Goal: Task Accomplishment & Management: Complete application form

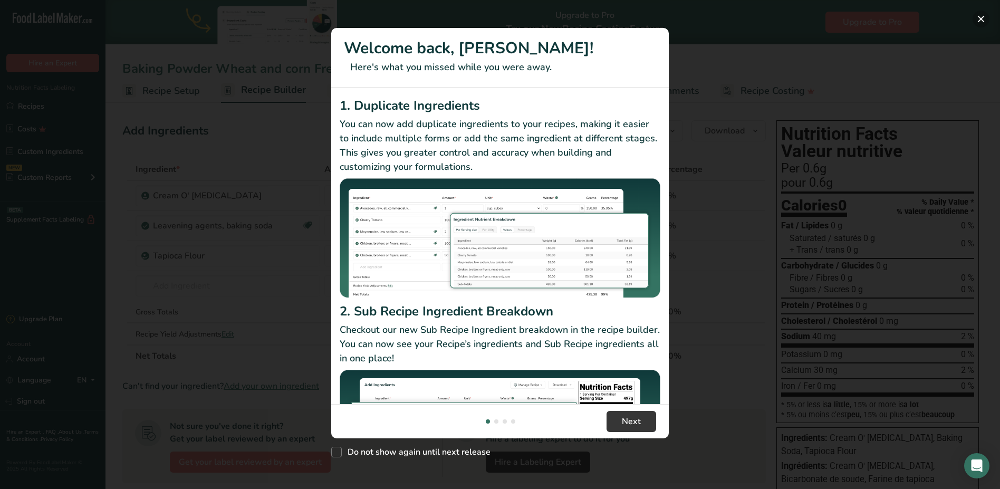
click at [982, 16] on button "New Features" at bounding box center [981, 19] width 17 height 17
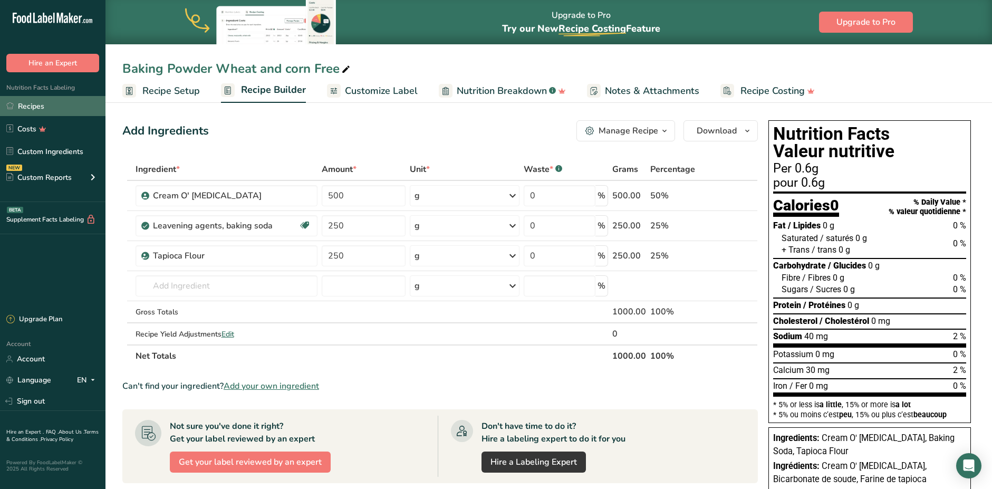
click at [41, 109] on link "Recipes" at bounding box center [52, 106] width 105 height 20
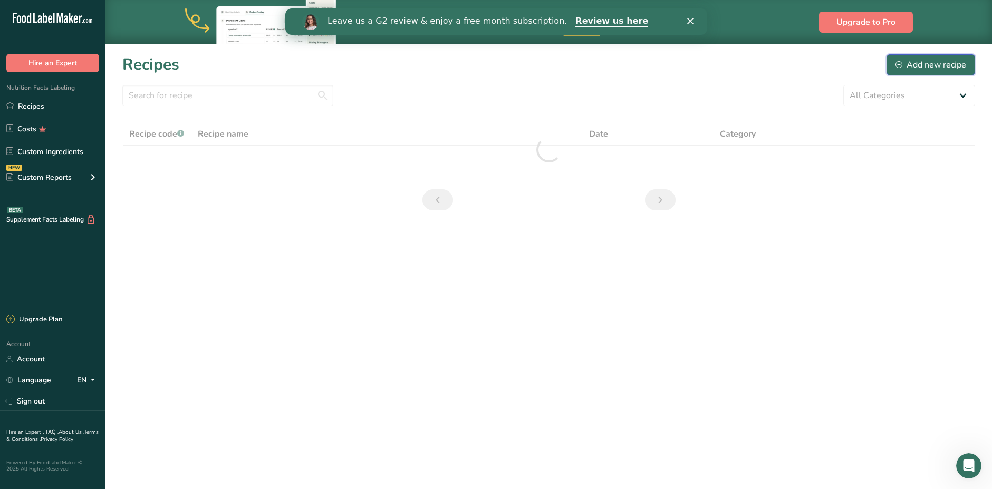
click at [932, 59] on div "Add new recipe" at bounding box center [931, 65] width 71 height 13
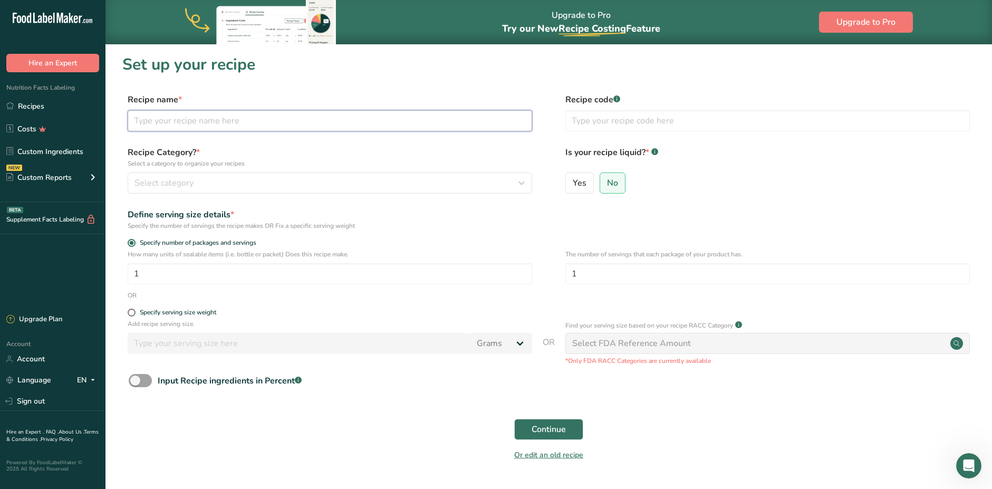
click at [195, 122] on input "text" at bounding box center [330, 120] width 405 height 21
type input "Nut-Free Snack Mix: Fruity Bears"
click at [617, 183] on span "No" at bounding box center [612, 183] width 11 height 11
click at [607, 183] on input "No" at bounding box center [603, 182] width 7 height 7
click at [130, 312] on span at bounding box center [132, 313] width 8 height 8
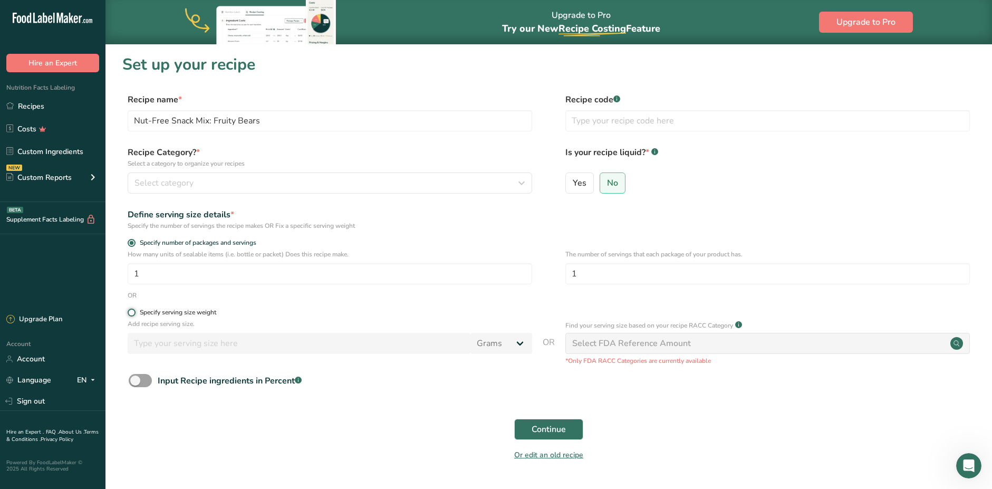
click at [130, 312] on input "Specify serving size weight" at bounding box center [131, 312] width 7 height 7
radio input "true"
radio input "false"
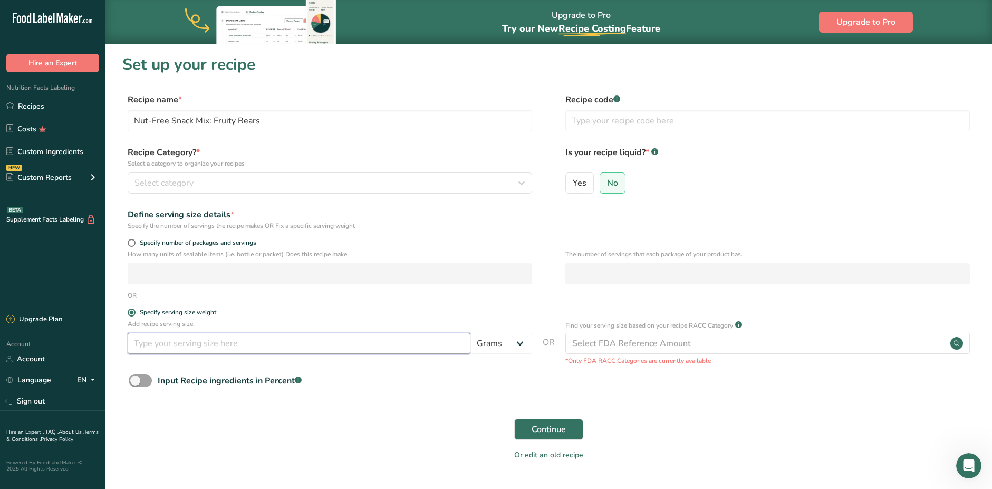
click at [241, 345] on input "number" at bounding box center [299, 343] width 343 height 21
type input "30"
click at [533, 432] on span "Continue" at bounding box center [549, 429] width 34 height 13
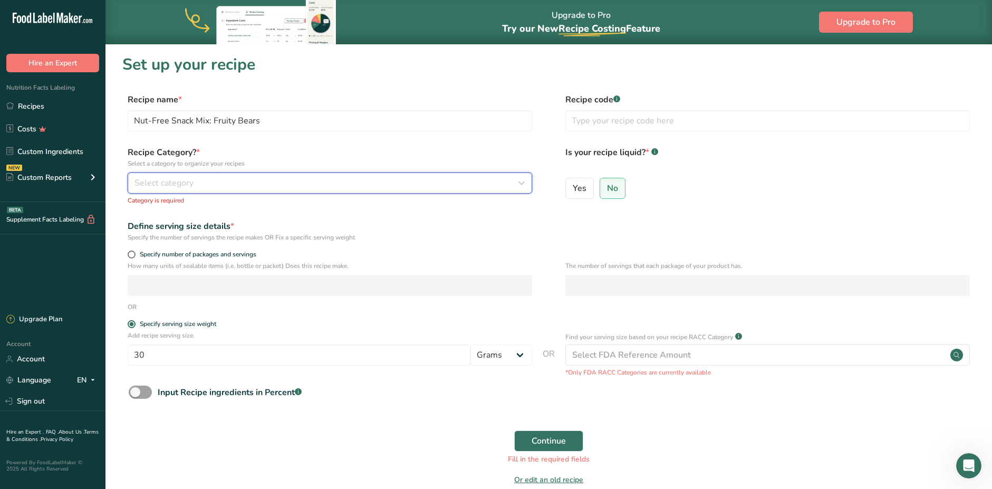
click at [267, 185] on div "Select category" at bounding box center [327, 183] width 385 height 13
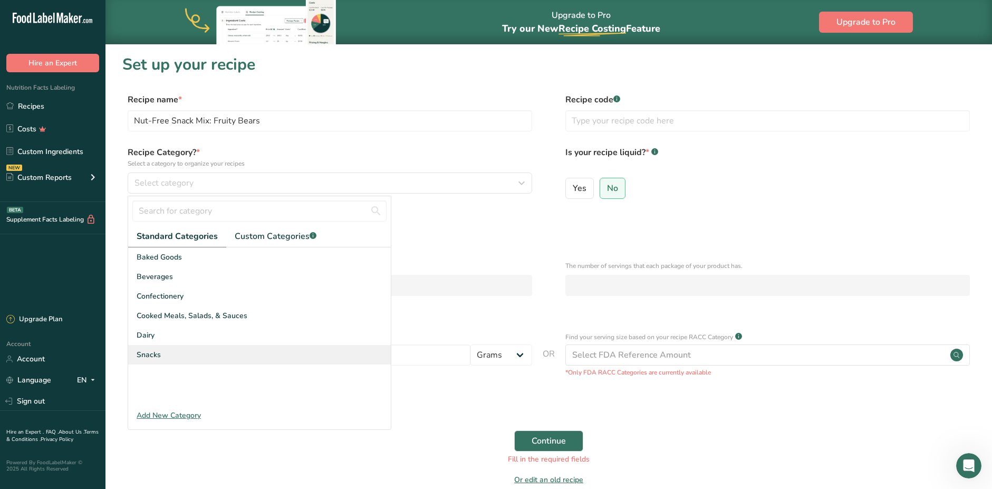
click at [150, 352] on span "Snacks" at bounding box center [149, 354] width 24 height 11
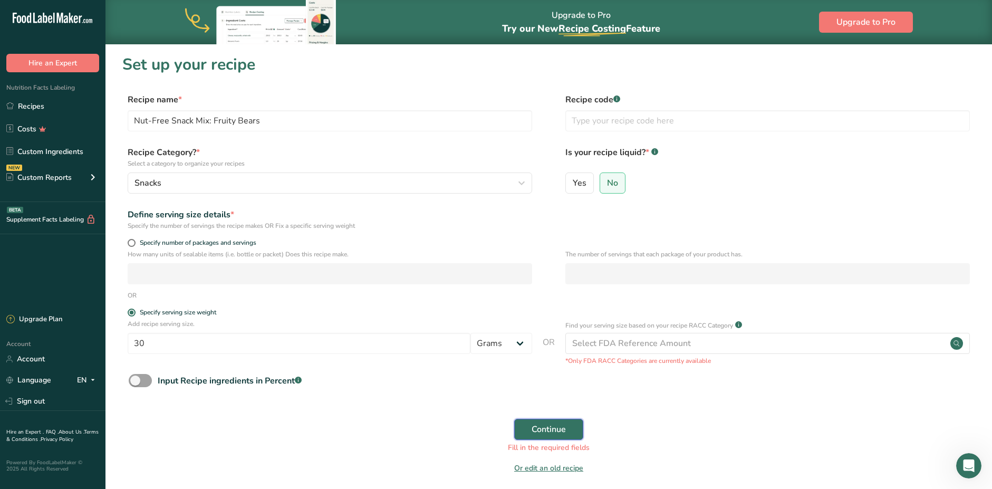
click at [558, 430] on span "Continue" at bounding box center [549, 429] width 34 height 13
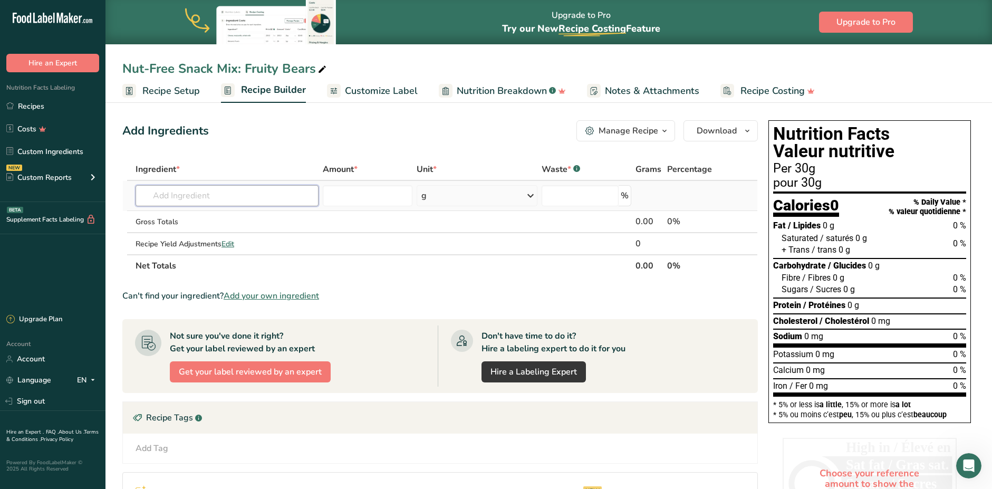
click at [195, 196] on input "text" at bounding box center [227, 195] width 183 height 21
type input "Organic Pumpkin Seed"
click at [203, 216] on p "Organic Pumpkin Seeds" at bounding box center [188, 217] width 89 height 11
type input "Organic Pumpkin Seeds"
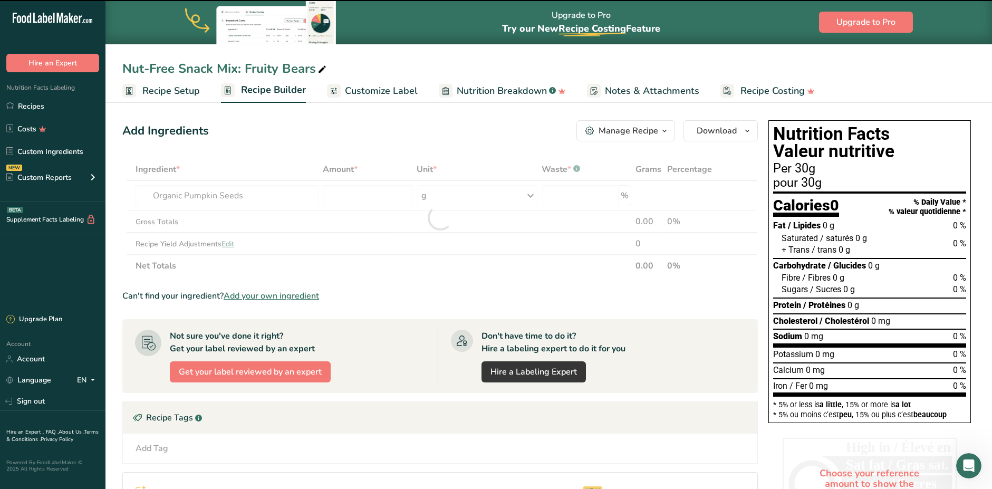
type input "0"
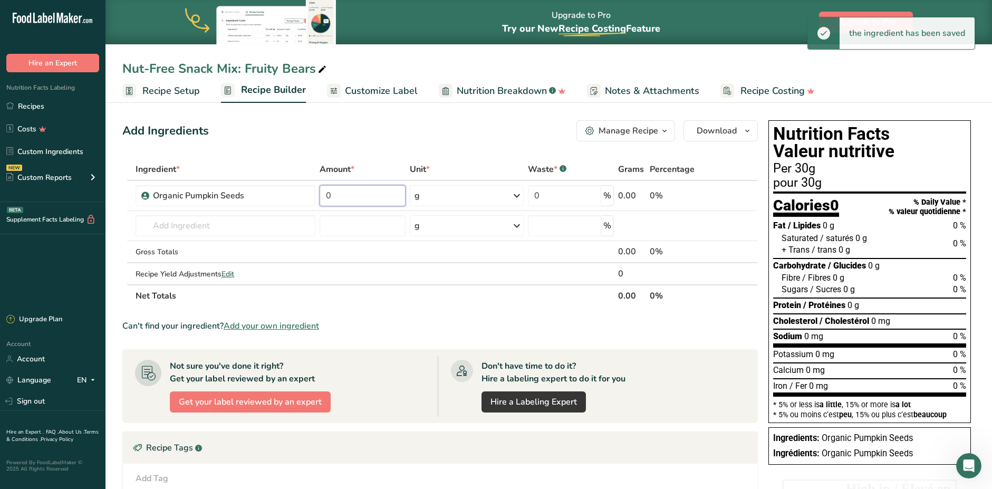
click at [367, 200] on input "0" at bounding box center [363, 195] width 86 height 21
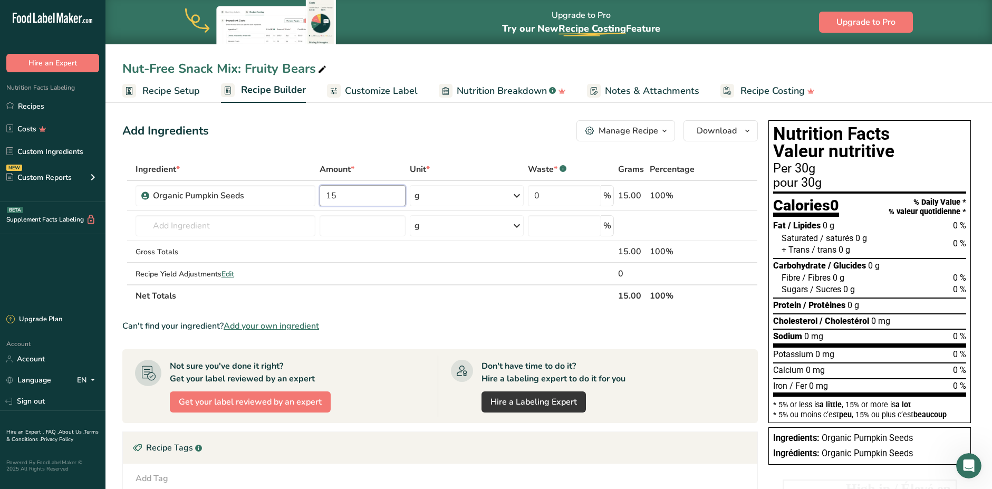
type input "1"
type input "0.15"
click at [503, 202] on div "Ingredient * Amount * Unit * Waste * .a-a{fill:#347362;}.b-a{fill:#fff;} Grams …" at bounding box center [440, 232] width 636 height 149
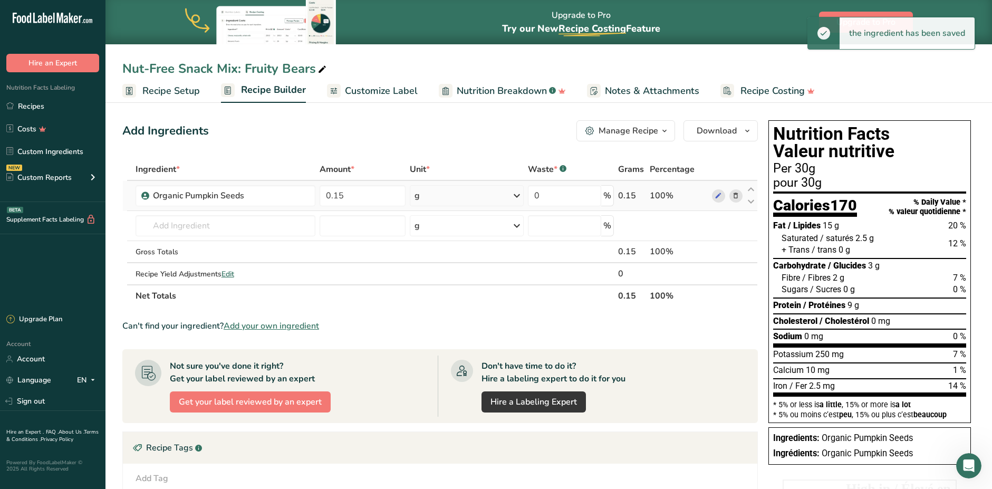
click at [503, 202] on div "g" at bounding box center [467, 195] width 114 height 21
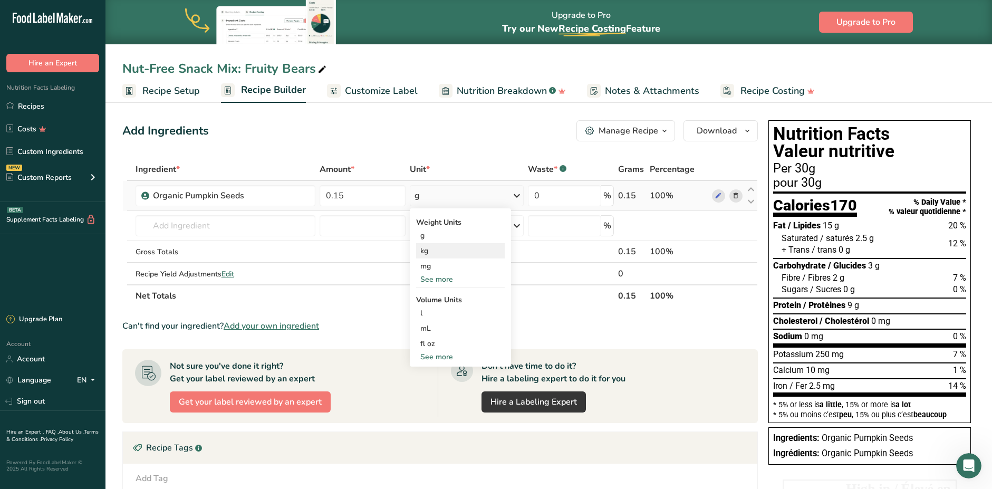
click at [431, 250] on div "kg" at bounding box center [460, 250] width 89 height 15
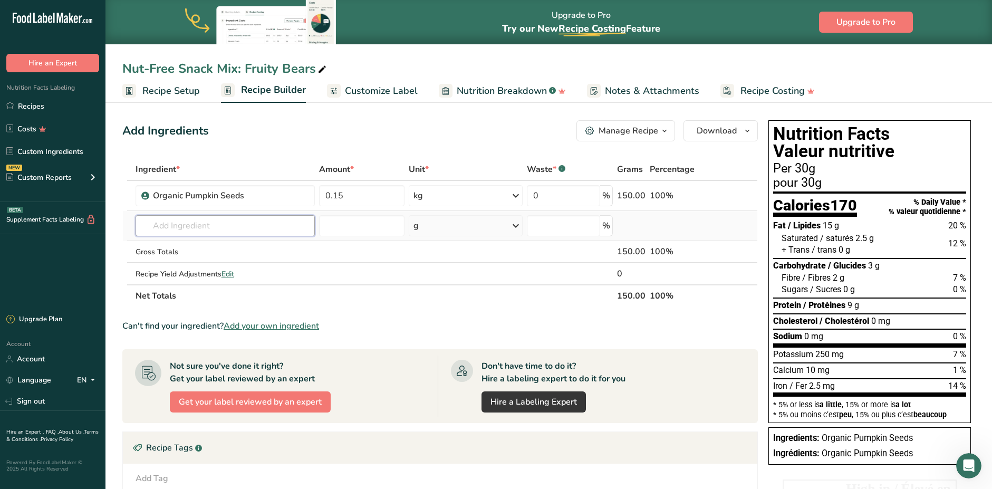
click at [225, 228] on input "text" at bounding box center [225, 225] width 179 height 21
drag, startPoint x: 256, startPoint y: 228, endPoint x: 155, endPoint y: 230, distance: 100.8
click at [155, 230] on input "Organic Raisins Sultana" at bounding box center [225, 225] width 179 height 21
type input "Organic Raisins Sultana"
click at [209, 261] on div "Add your own ingredient" at bounding box center [225, 264] width 162 height 11
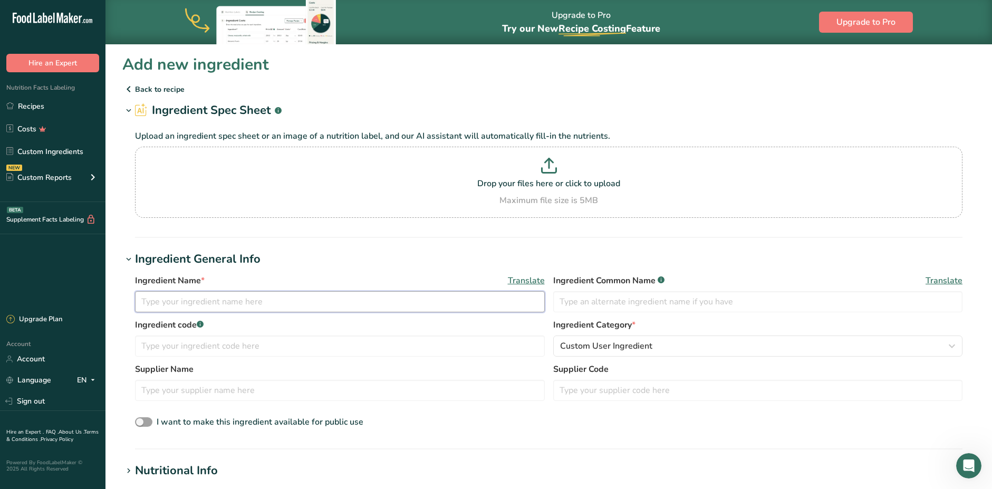
click at [222, 300] on input "text" at bounding box center [340, 301] width 410 height 21
paste input "Organic Raisins Sultana"
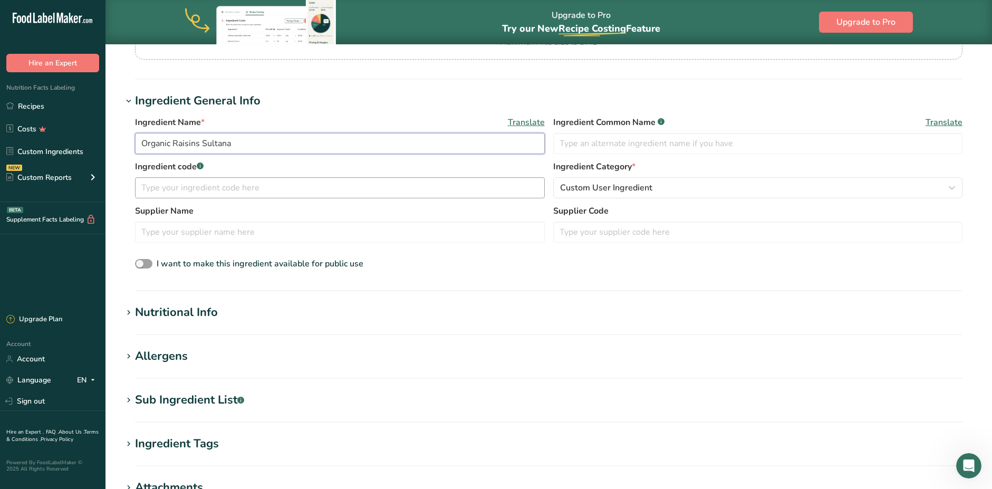
scroll to position [211, 0]
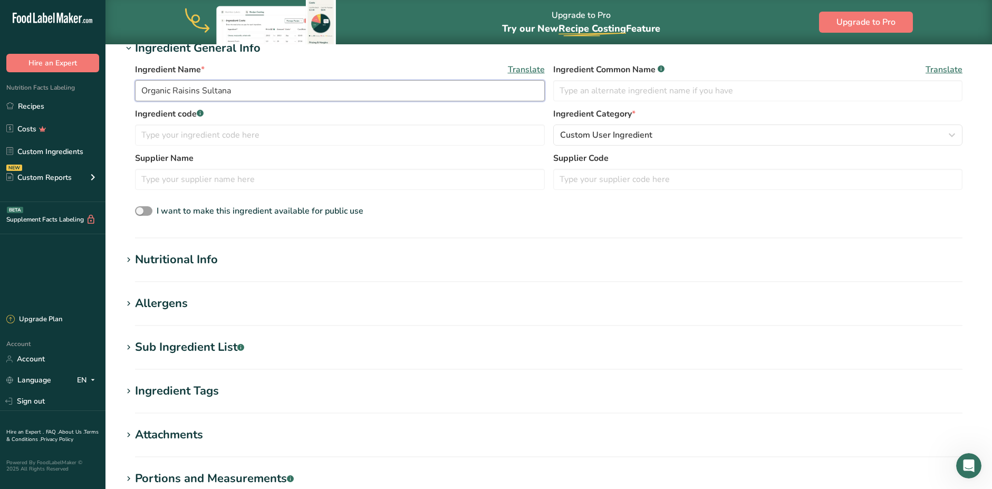
type input "Organic Raisins Sultana"
click at [194, 254] on div "Nutritional Info" at bounding box center [176, 259] width 83 height 17
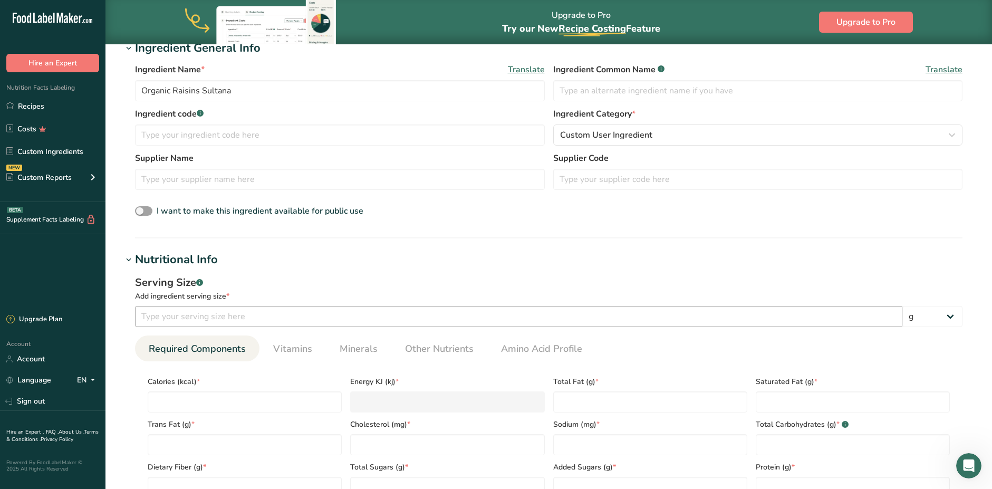
scroll to position [316, 0]
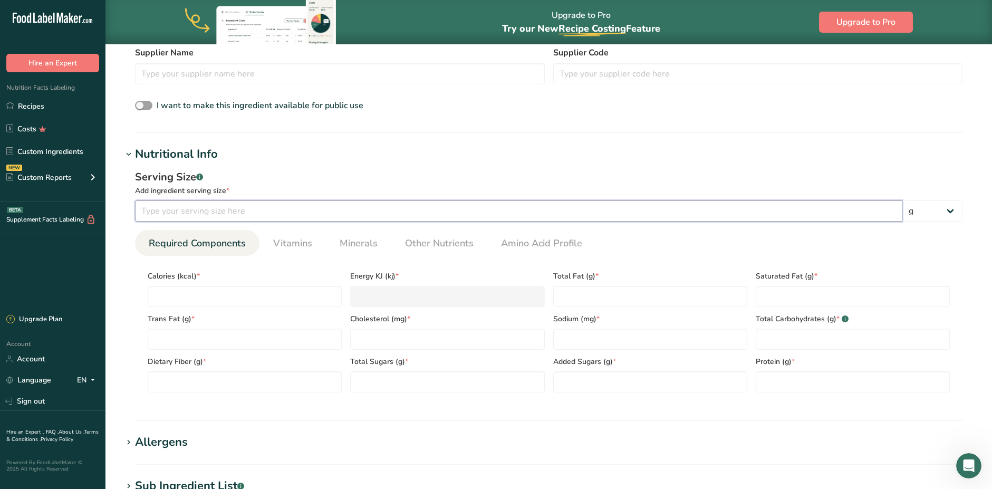
click at [238, 215] on input "number" at bounding box center [518, 210] width 767 height 21
type input "40"
click at [190, 301] on input "number" at bounding box center [245, 296] width 194 height 21
type input "1"
type KJ "4.2"
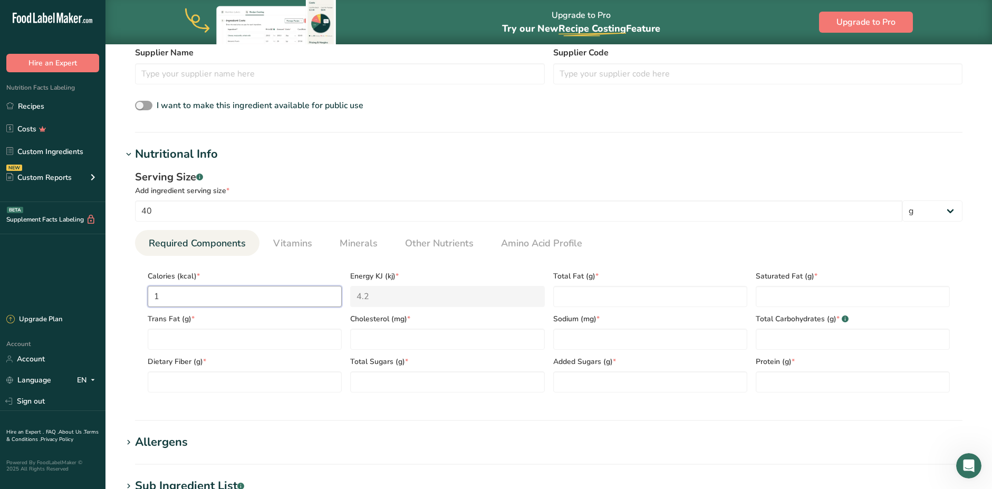
type input "12"
type KJ "50.2"
type input "120"
type KJ "502.1"
type input "120"
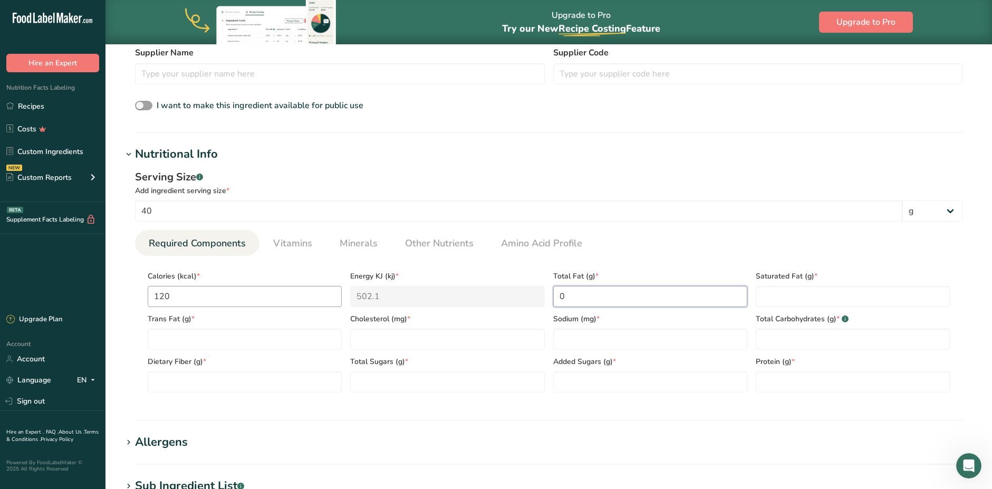
type Fat "0"
type input "0"
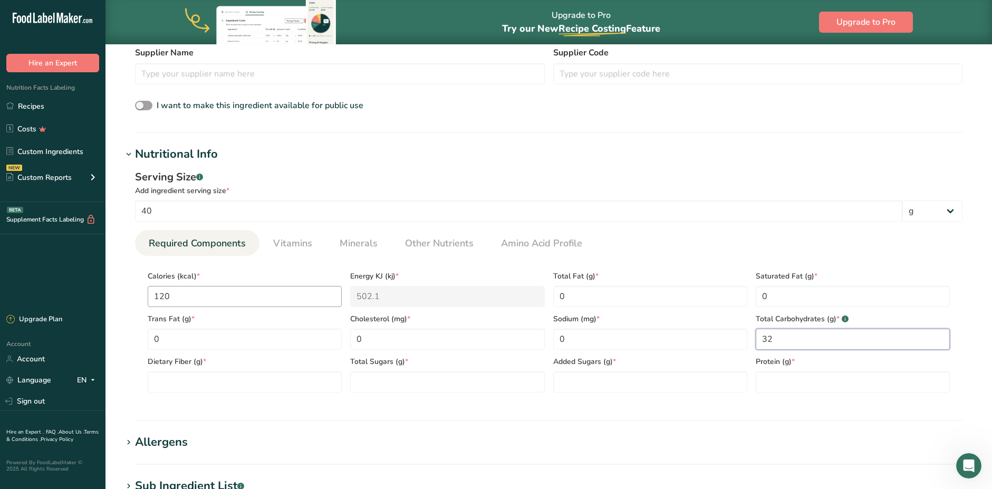
type Carbohydrates "32"
type Fiber "1"
type Sugars "24"
type Sugars "0"
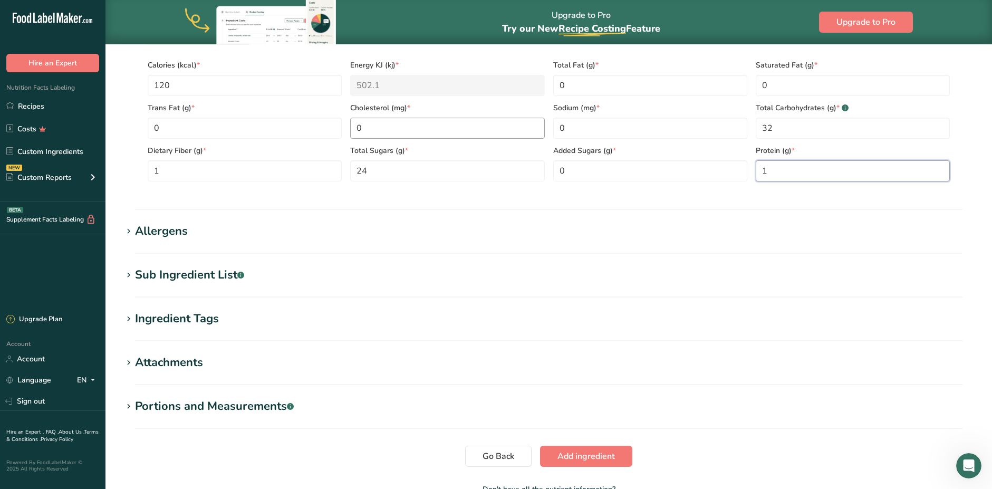
scroll to position [369, 0]
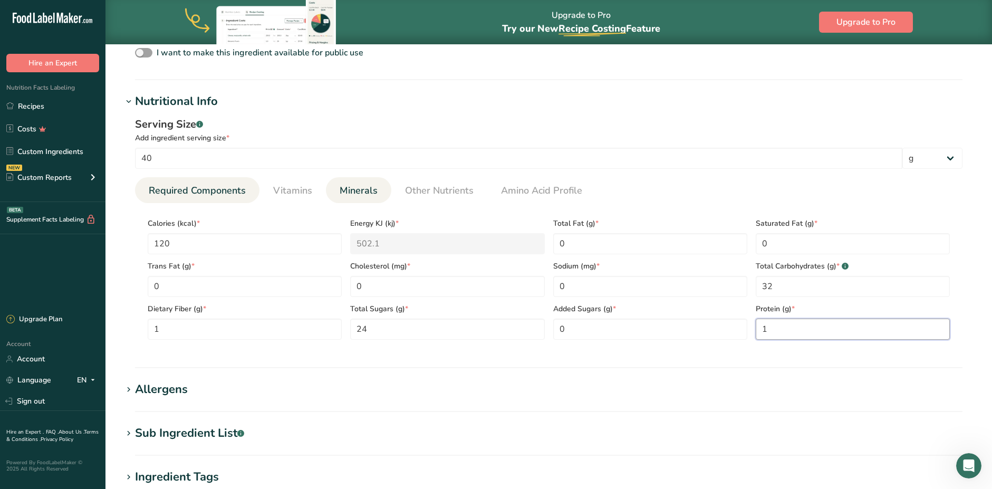
type input "1"
click at [355, 185] on span "Minerals" at bounding box center [359, 191] width 38 height 14
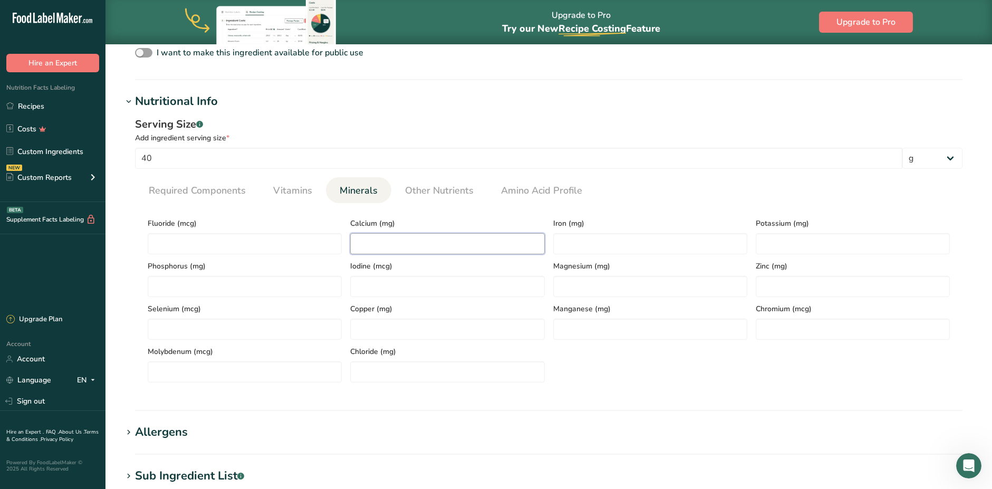
click at [383, 239] on input "number" at bounding box center [447, 243] width 194 height 21
type input "20"
type input "0.75"
type input "300"
click at [218, 189] on span "Required Components" at bounding box center [197, 191] width 97 height 14
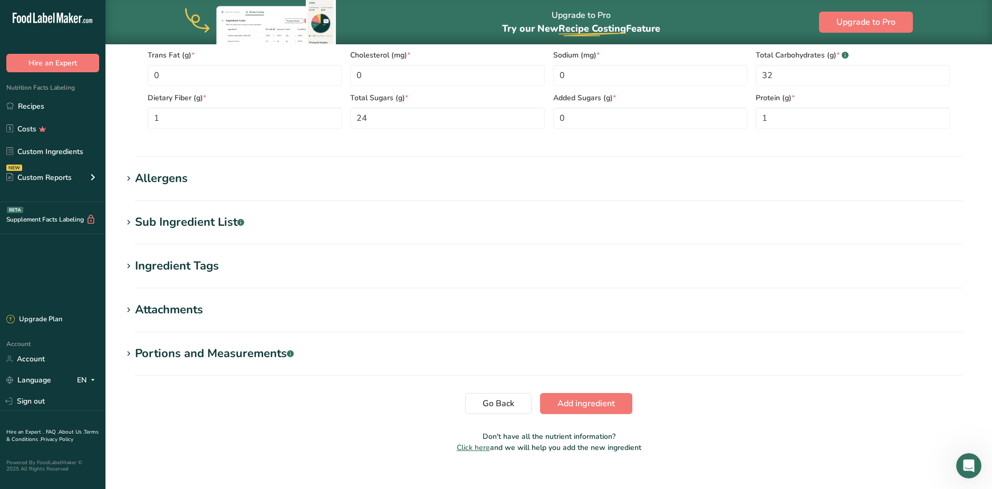
scroll to position [595, 0]
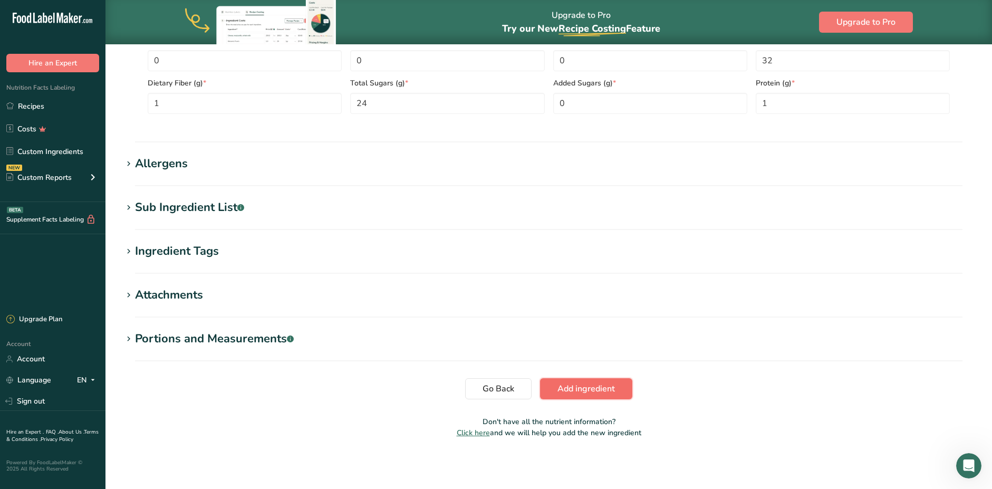
click at [611, 390] on span "Add ingredient" at bounding box center [586, 388] width 57 height 13
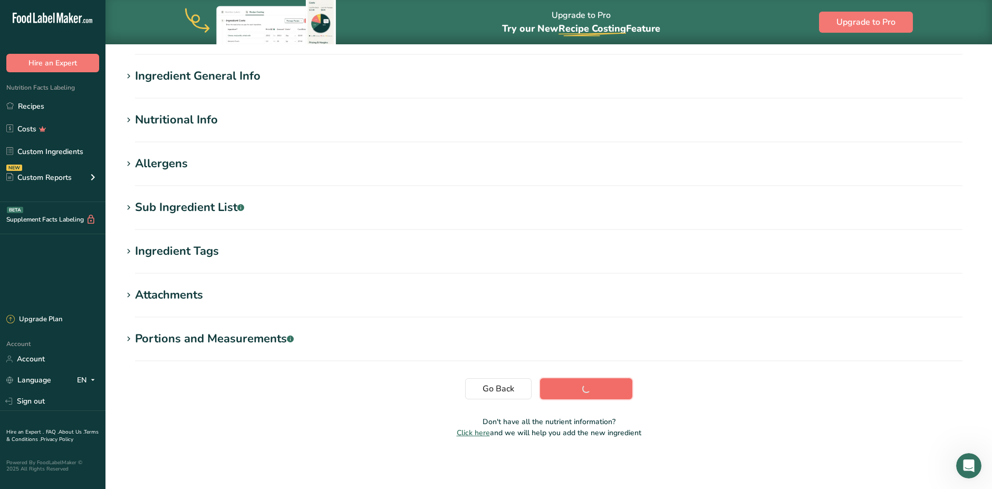
scroll to position [78, 0]
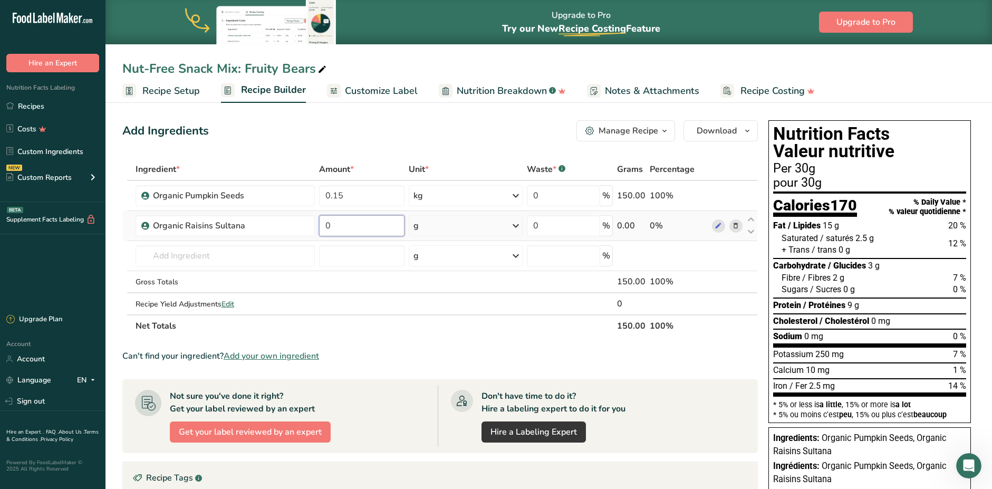
click at [353, 232] on input "0" at bounding box center [361, 225] width 85 height 21
click at [353, 224] on input "0" at bounding box center [361, 225] width 85 height 21
type input "0.18"
click at [519, 226] on div "Ingredient * Amount * Unit * Waste * .a-a{fill:#347362;}.b-a{fill:#fff;} Grams …" at bounding box center [440, 247] width 636 height 179
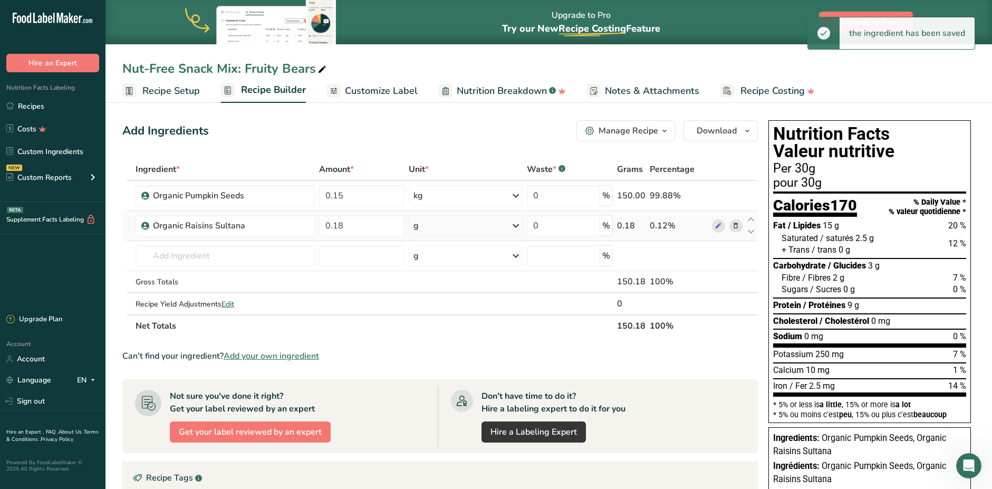
click at [514, 229] on icon at bounding box center [516, 225] width 13 height 19
click at [429, 286] on div "kg" at bounding box center [459, 280] width 89 height 15
click at [205, 255] on input "text" at bounding box center [225, 255] width 179 height 21
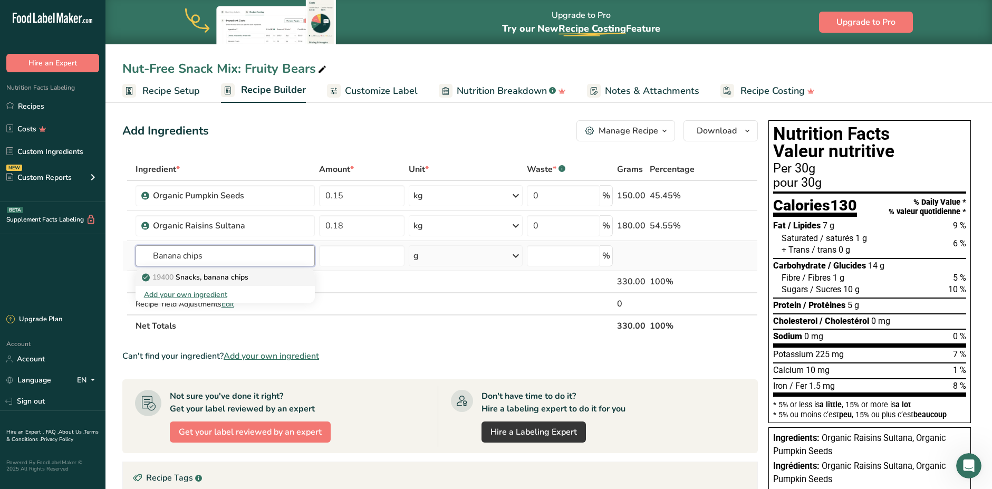
type input "Banana chips"
click at [224, 276] on p "19400 Snacks, banana chips" at bounding box center [196, 277] width 104 height 11
type input "Snacks, banana chips"
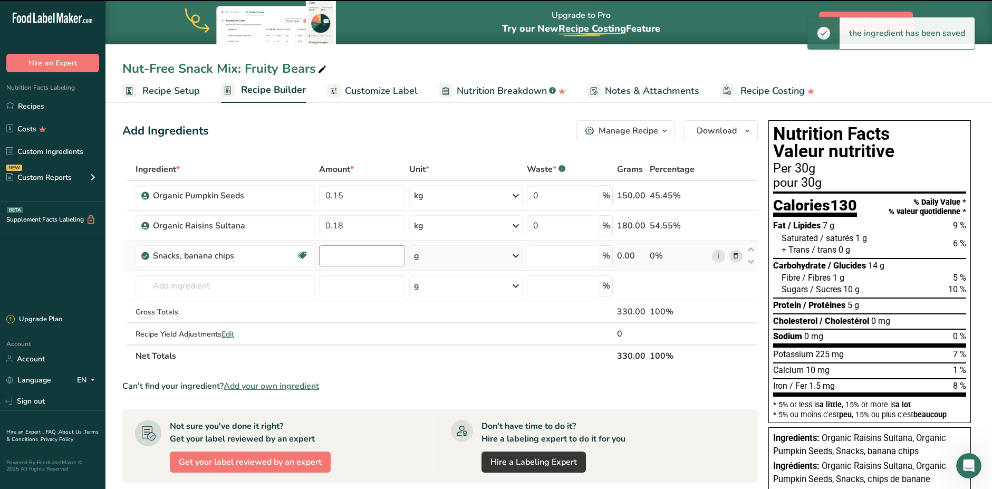
type input "0"
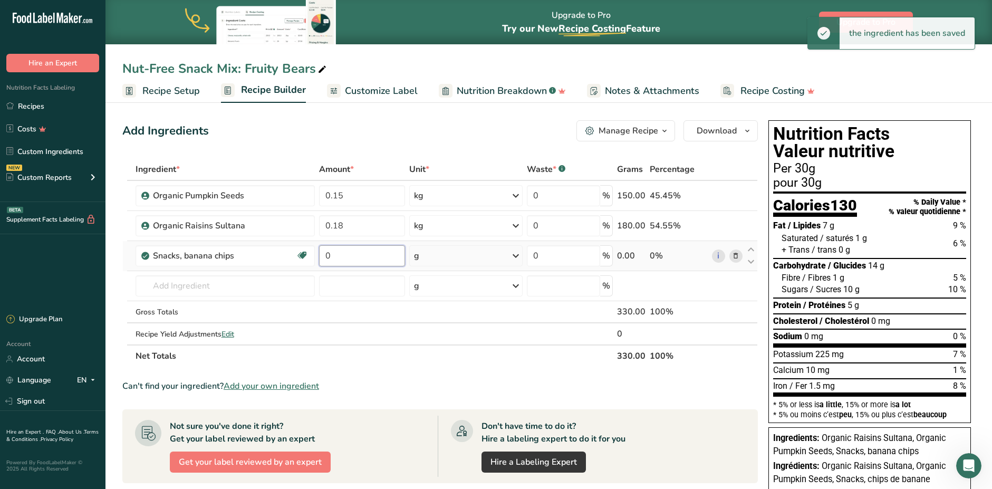
click at [337, 254] on input "0" at bounding box center [361, 255] width 85 height 21
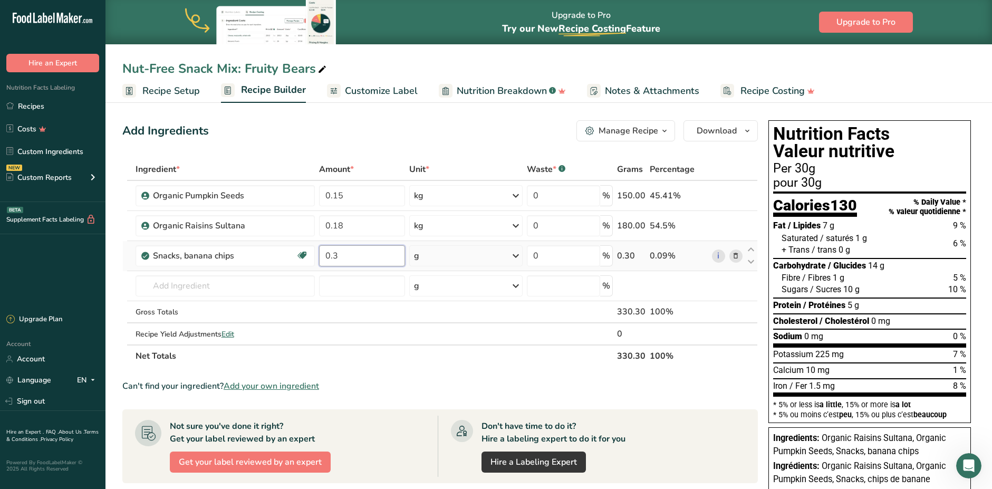
type input "0.3"
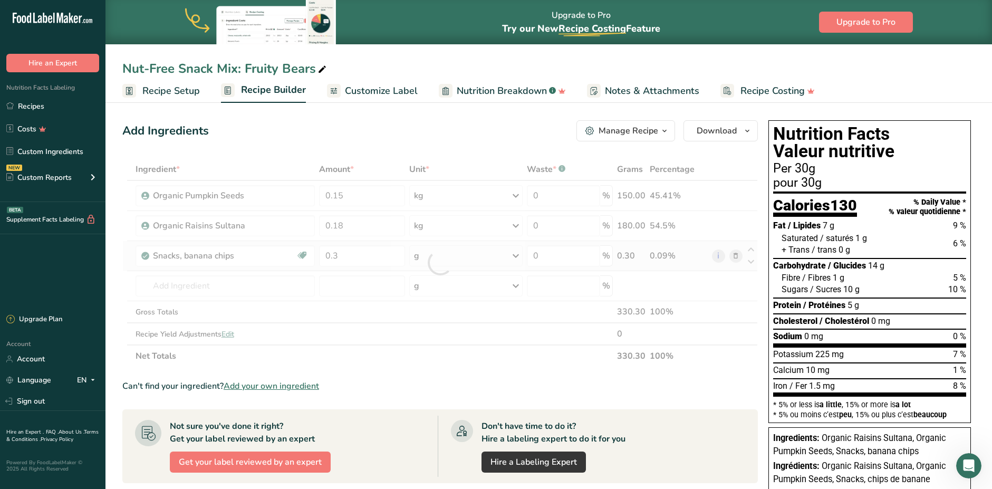
click at [516, 254] on div "Ingredient * Amount * Unit * Waste * .a-a{fill:#347362;}.b-a{fill:#fff;} Grams …" at bounding box center [440, 262] width 636 height 209
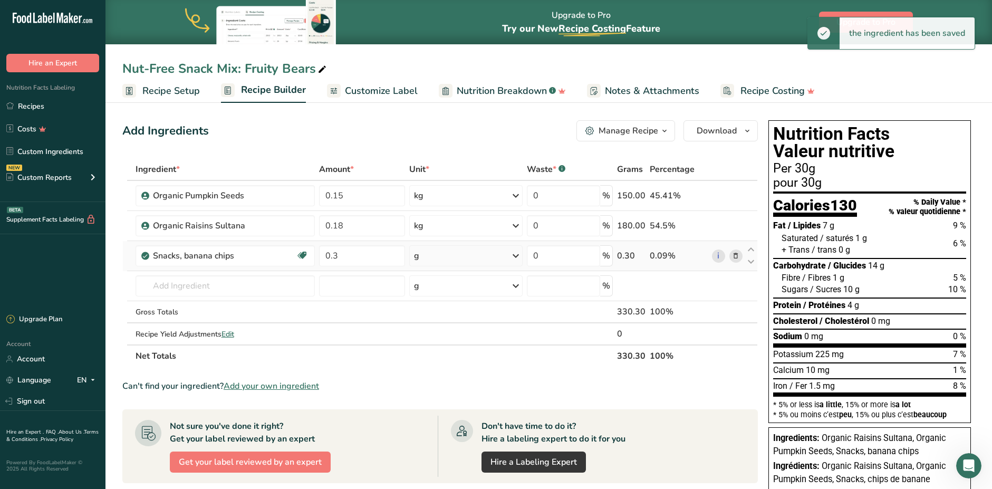
click at [516, 254] on icon at bounding box center [516, 255] width 13 height 19
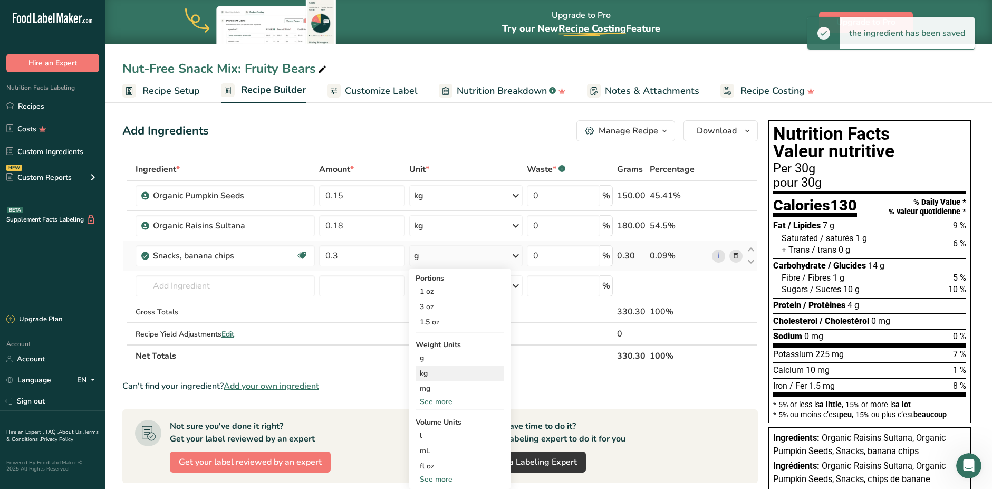
click at [426, 372] on div "kg" at bounding box center [460, 373] width 89 height 15
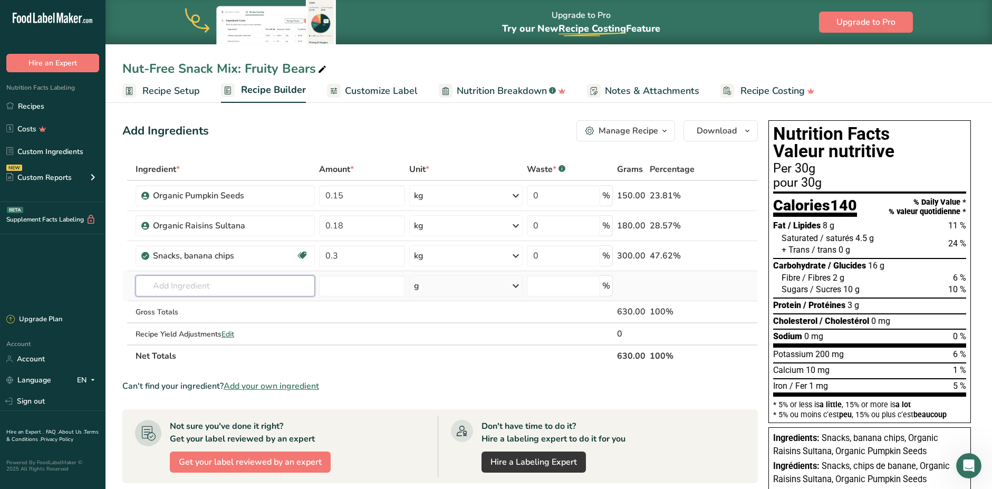
click at [181, 283] on input "text" at bounding box center [226, 285] width 180 height 21
type input "Fruit Bears Efruti"
click at [187, 326] on div "Add your own ingredient" at bounding box center [225, 324] width 163 height 11
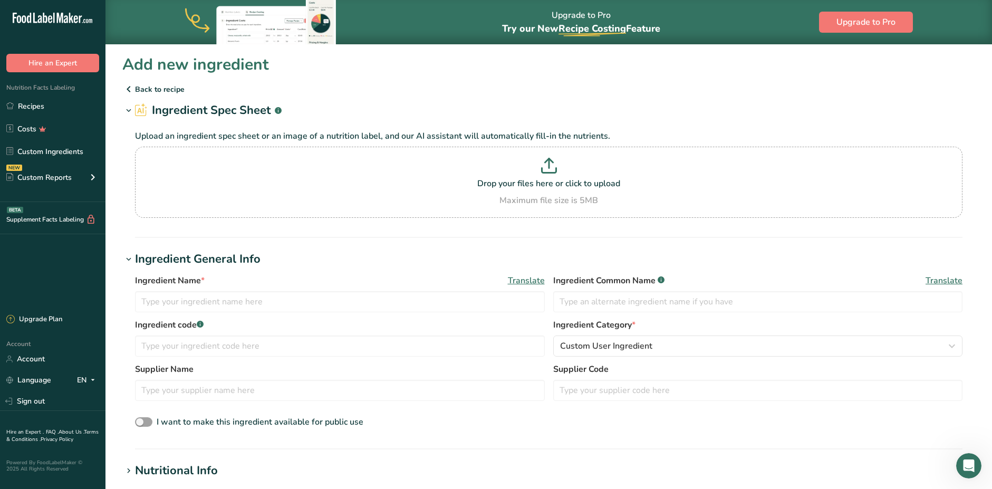
click at [128, 88] on icon at bounding box center [128, 89] width 13 height 19
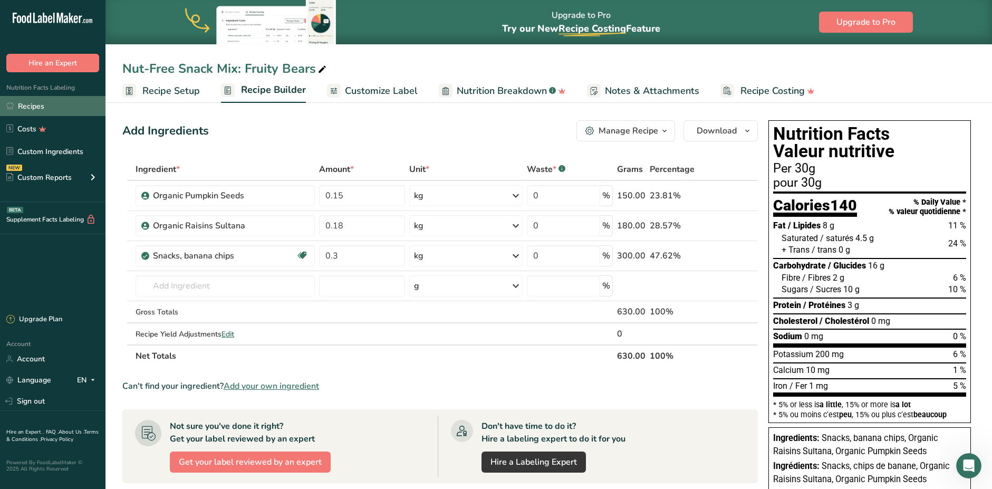
click at [42, 103] on link "Recipes" at bounding box center [52, 106] width 105 height 20
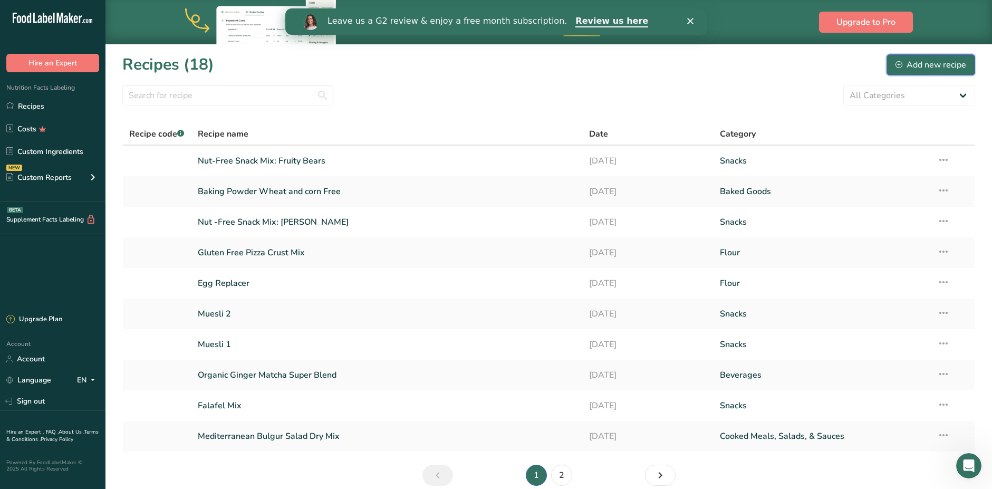
click at [903, 69] on div "Add new recipe" at bounding box center [931, 65] width 71 height 13
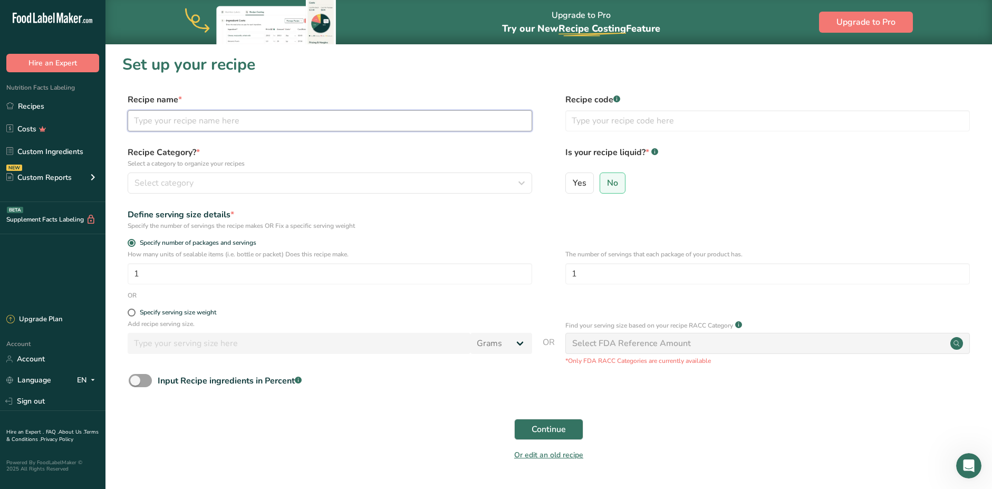
click at [192, 118] on input "text" at bounding box center [330, 120] width 405 height 21
type input "Nut-Free Snack Mix: [PERSON_NAME]"
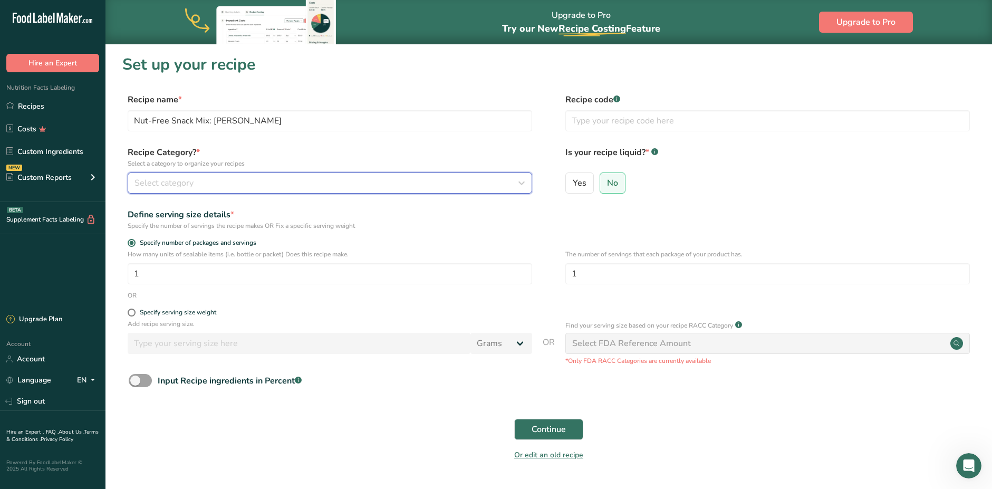
click at [174, 186] on span "Select category" at bounding box center [164, 183] width 59 height 13
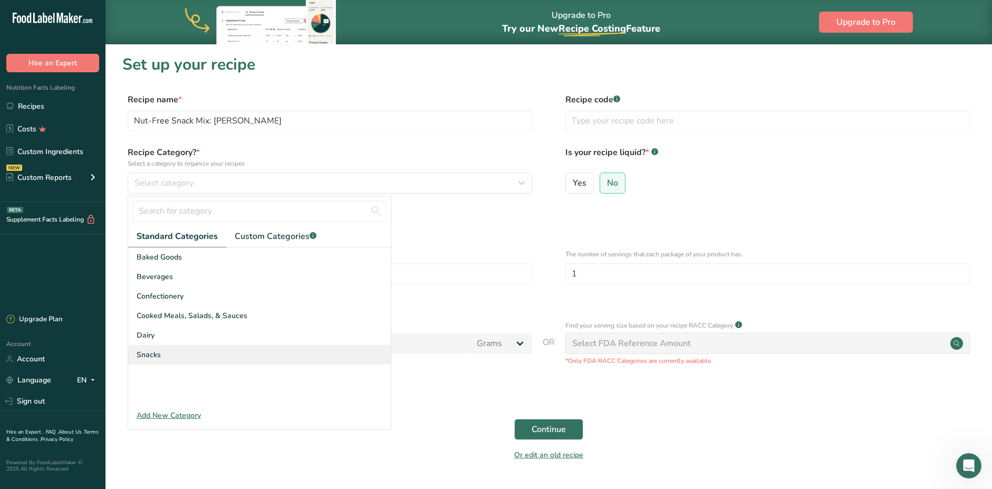
click at [147, 354] on span "Snacks" at bounding box center [149, 354] width 24 height 11
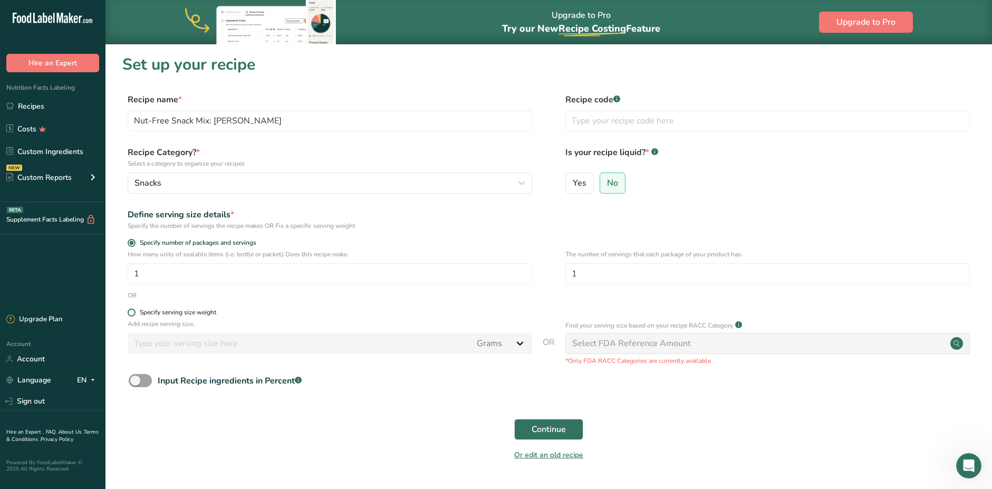
click at [133, 313] on span at bounding box center [132, 313] width 8 height 8
click at [133, 313] on input "Specify serving size weight" at bounding box center [131, 312] width 7 height 7
radio input "true"
radio input "false"
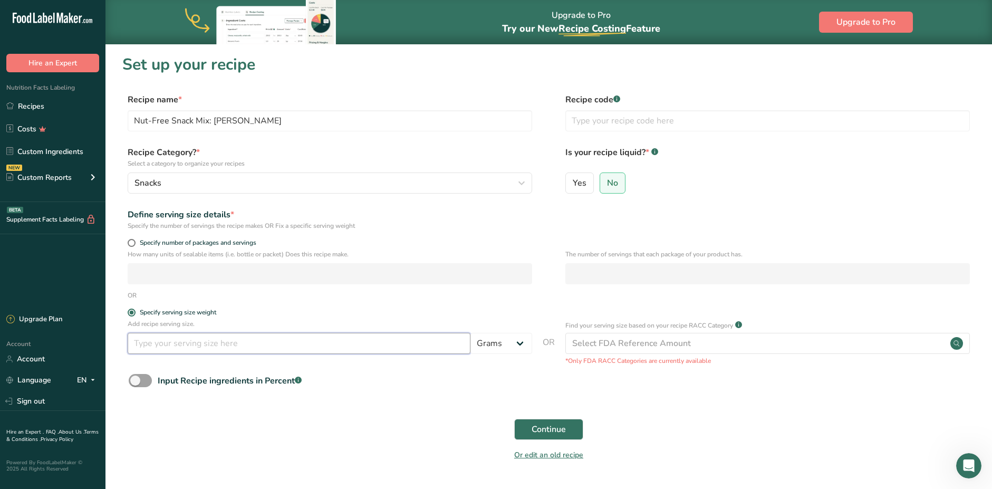
click at [154, 341] on input "number" at bounding box center [299, 343] width 343 height 21
type input "30"
click at [563, 426] on span "Continue" at bounding box center [549, 429] width 34 height 13
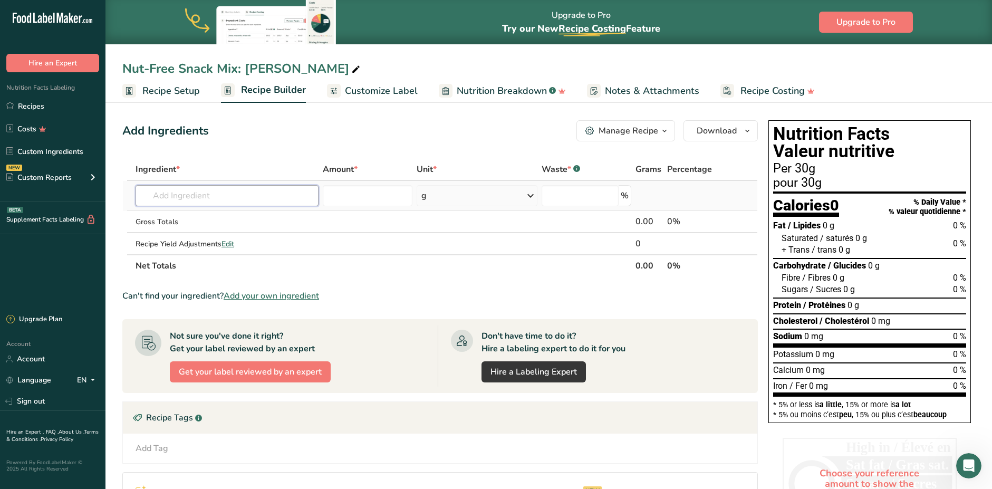
click at [200, 194] on input "text" at bounding box center [227, 195] width 183 height 21
type input "Organic Banana Chips"
click at [214, 234] on div "Add your own ingredient" at bounding box center [227, 234] width 166 height 11
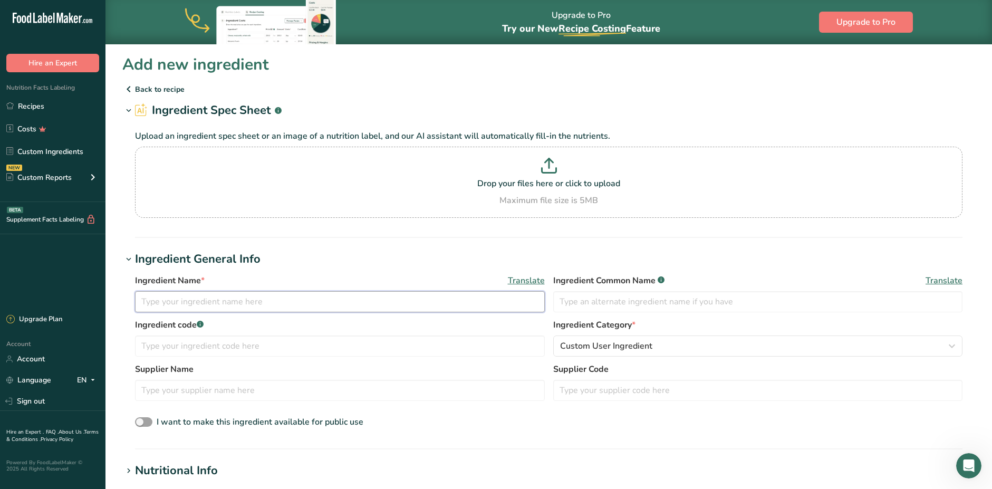
click at [209, 300] on input "text" at bounding box center [340, 301] width 410 height 21
type input "Organic Banana Chips"
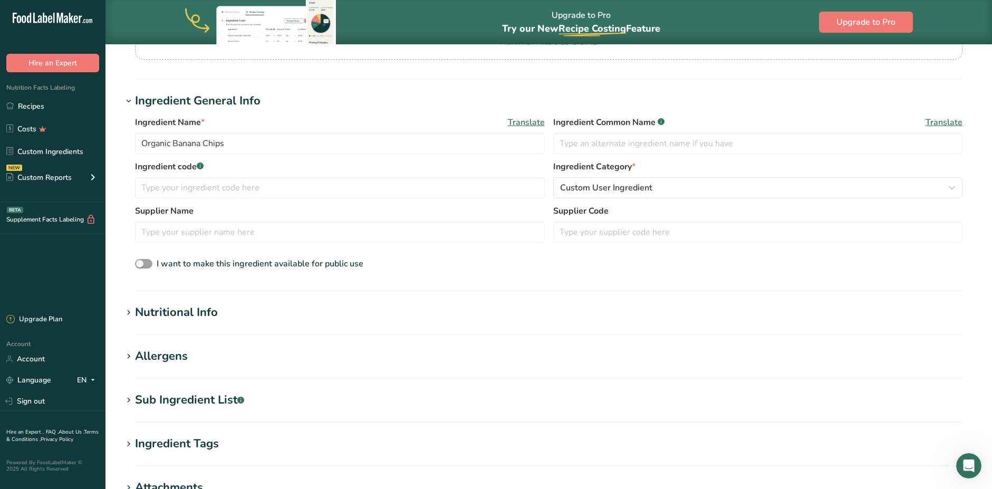
click at [176, 308] on div "Nutritional Info" at bounding box center [176, 312] width 83 height 17
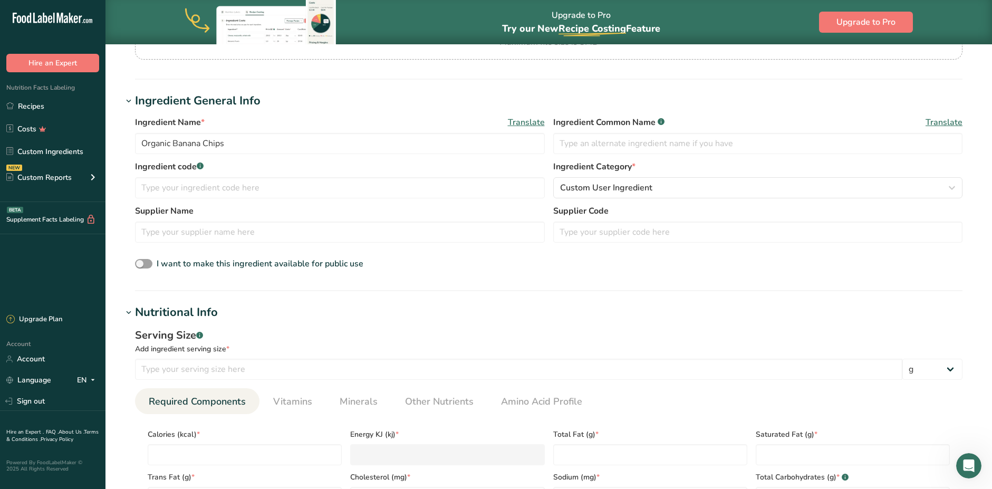
scroll to position [264, 0]
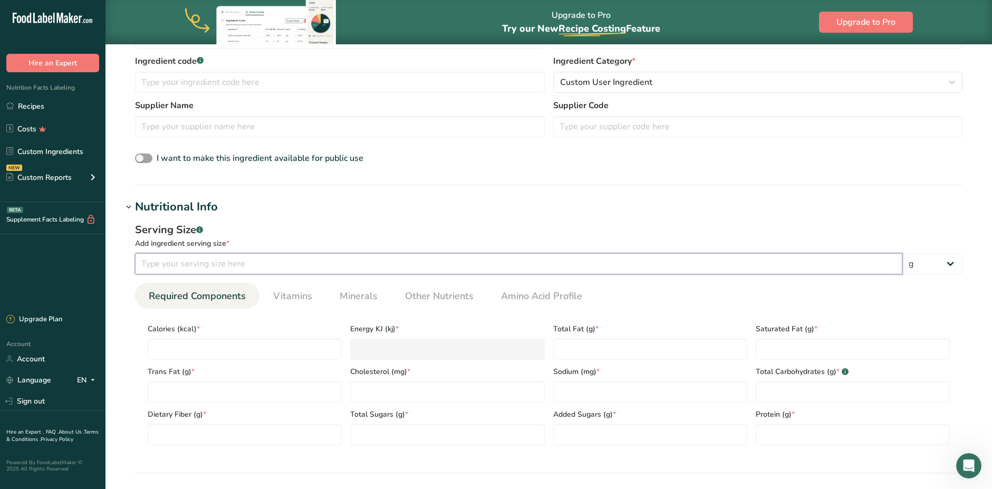
click at [204, 268] on input "number" at bounding box center [518, 263] width 767 height 21
type input "40"
click at [205, 353] on input "number" at bounding box center [245, 349] width 194 height 21
type input "2"
type KJ "8.4"
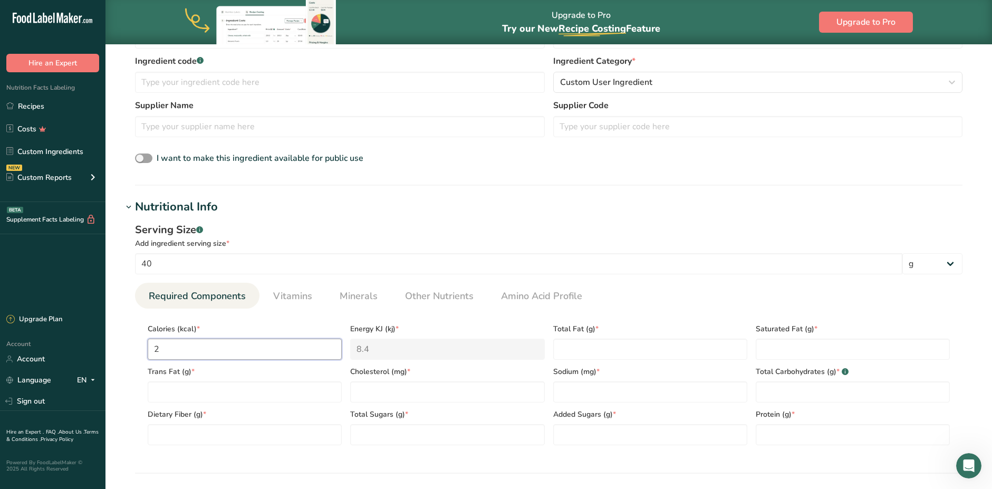
type input "21"
type KJ "87.9"
type input "210"
type KJ "878.6"
type input "210"
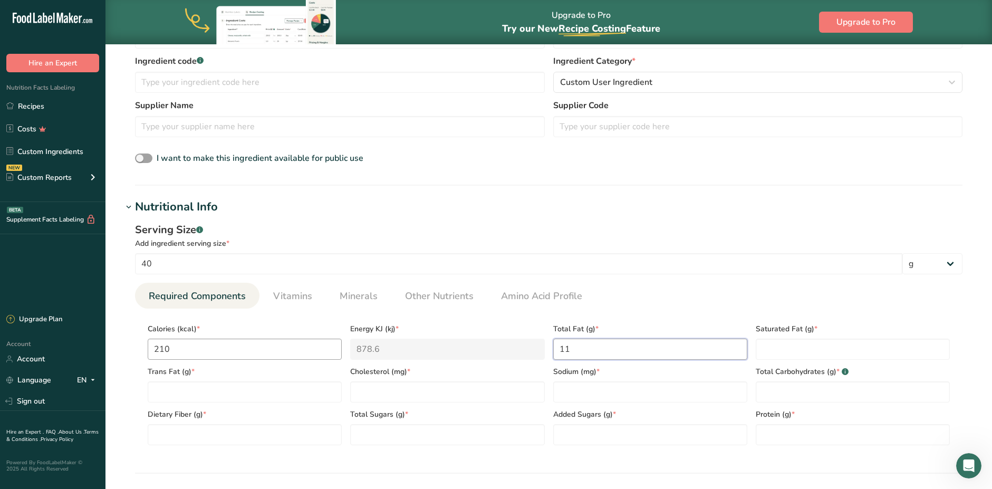
type Fat "11"
type Fat "0"
type input "0"
type input "5"
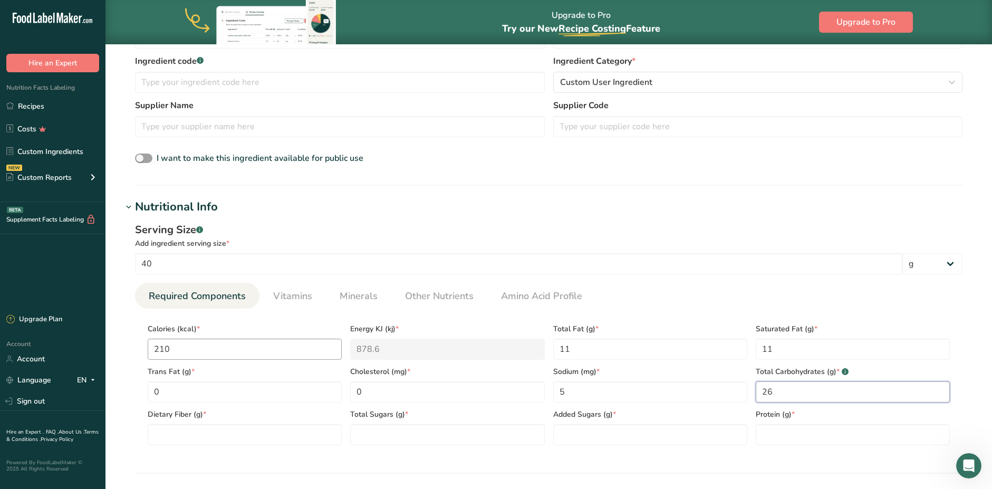
type Carbohydrates "26"
type Fiber "2"
type Sugars "15"
type Sugars "0"
type input "1"
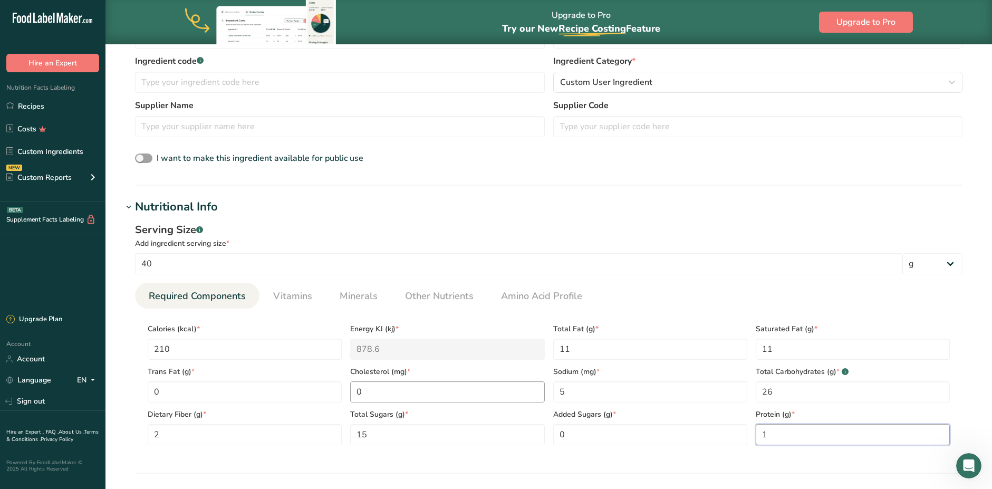
scroll to position [422, 0]
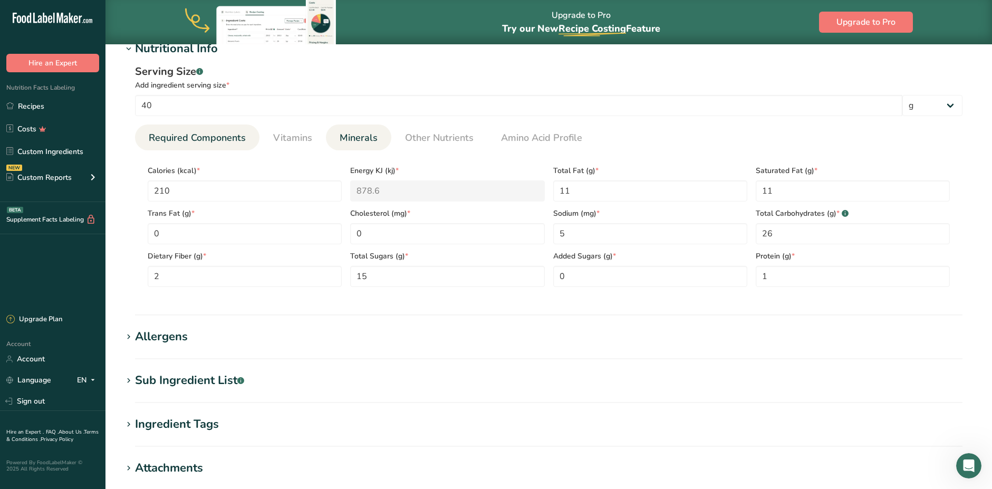
click at [350, 139] on span "Minerals" at bounding box center [359, 138] width 38 height 14
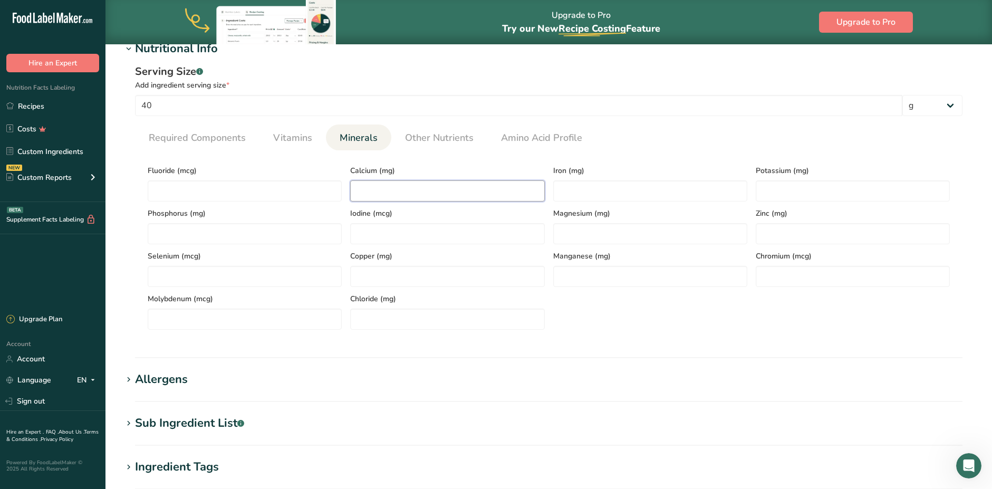
click at [395, 189] on input "number" at bounding box center [447, 190] width 194 height 21
type input "10"
type input "1.25"
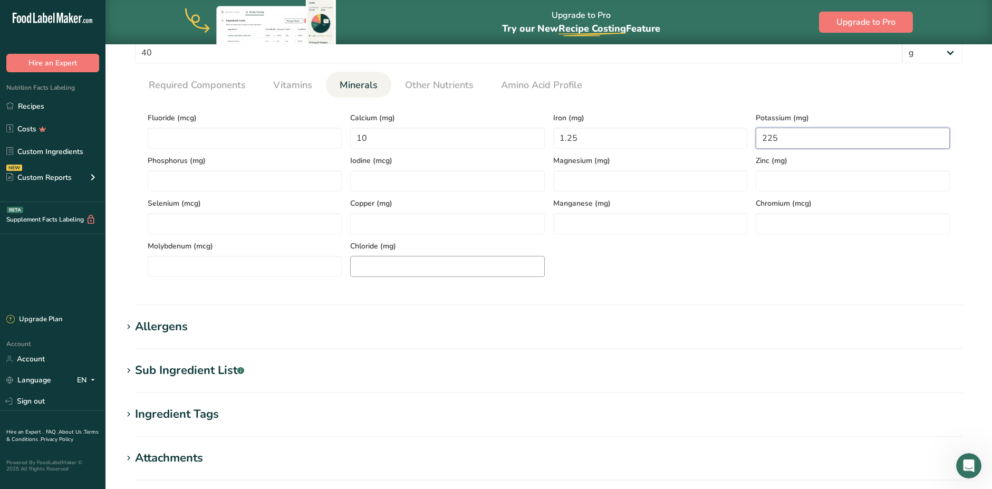
scroll to position [633, 0]
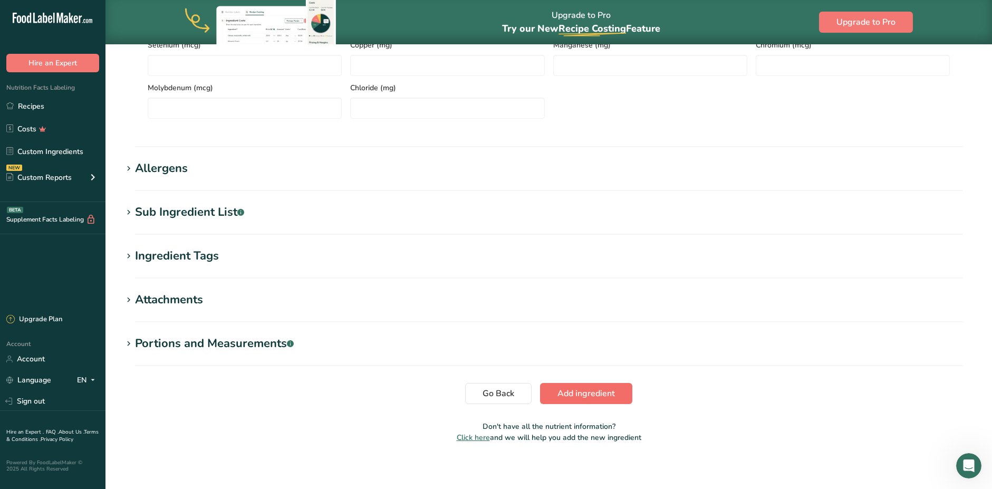
type input "225"
click at [572, 389] on span "Add ingredient" at bounding box center [586, 393] width 57 height 13
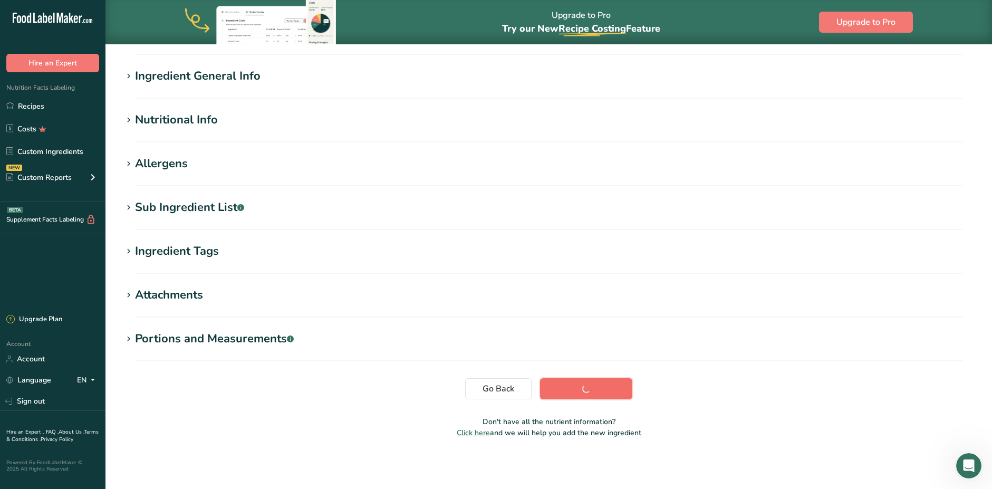
scroll to position [78, 0]
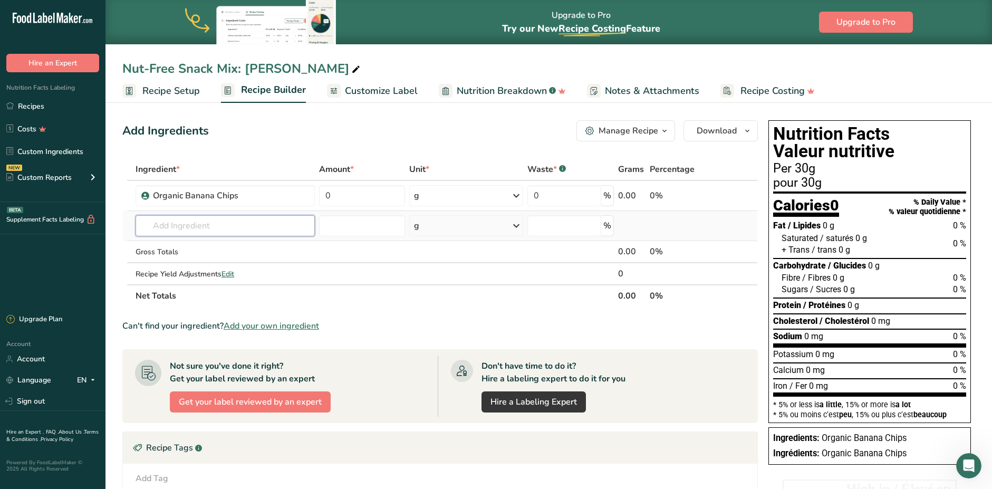
click at [224, 224] on input "text" at bounding box center [225, 225] width 179 height 21
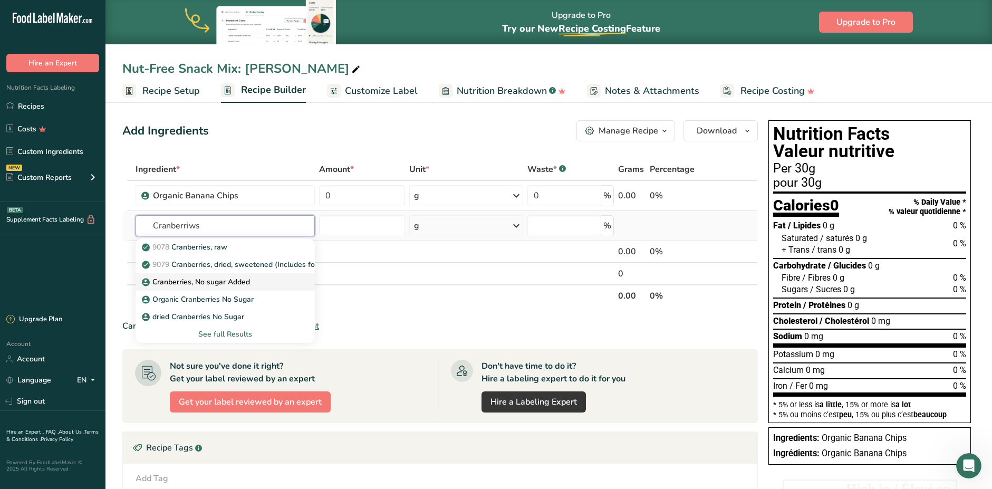
type input "Cranberriws"
click at [217, 281] on p "Cranberries, No sugar Added" at bounding box center [197, 281] width 106 height 11
type input "Cranberries, No sugar Added"
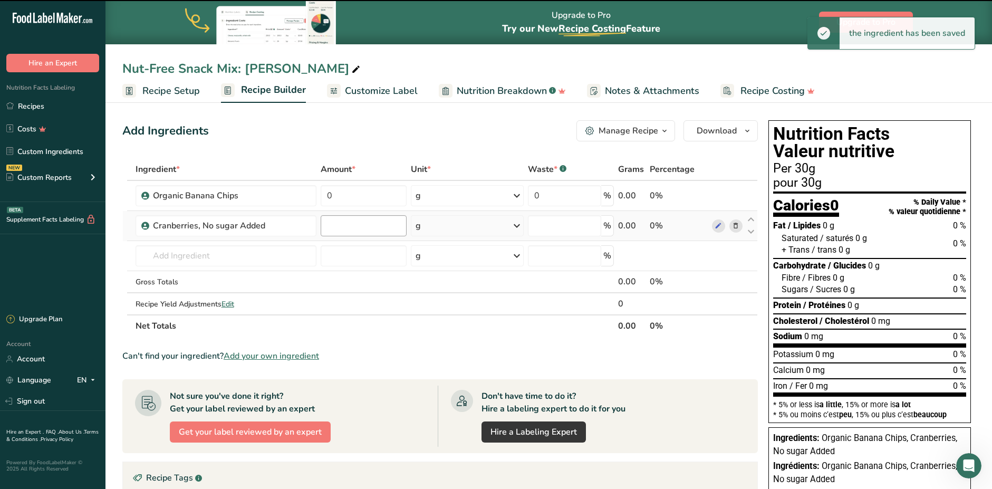
type input "0"
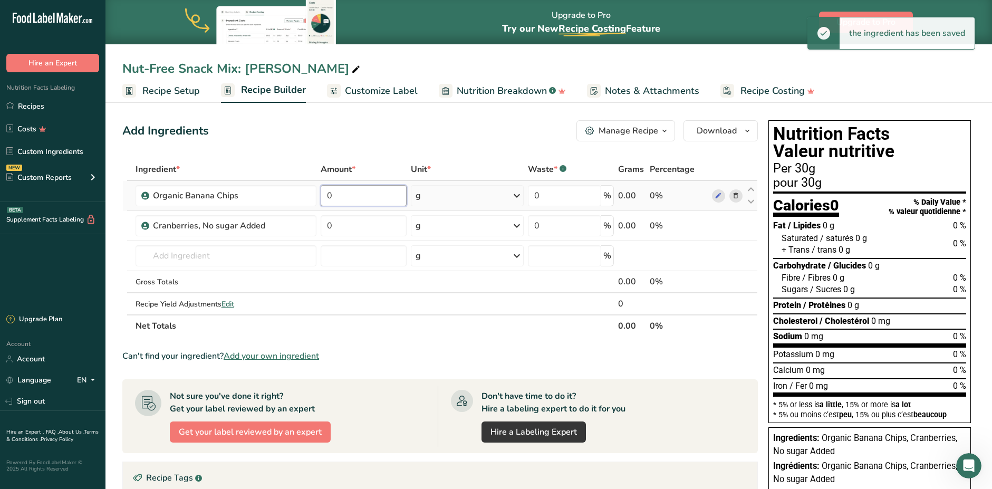
click at [350, 203] on input "0" at bounding box center [363, 195] width 85 height 21
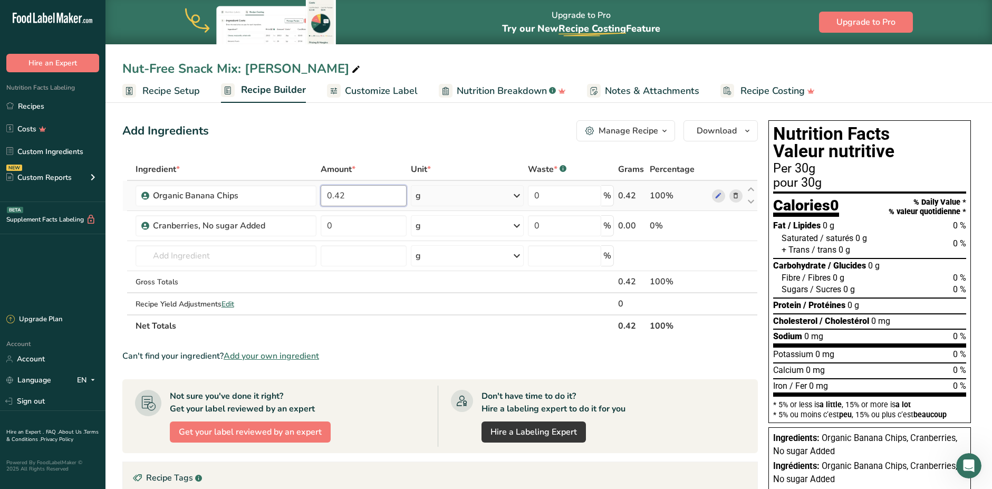
drag, startPoint x: 347, startPoint y: 197, endPoint x: 321, endPoint y: 194, distance: 26.1
click at [321, 194] on input "0.42" at bounding box center [363, 195] width 85 height 21
type input "420"
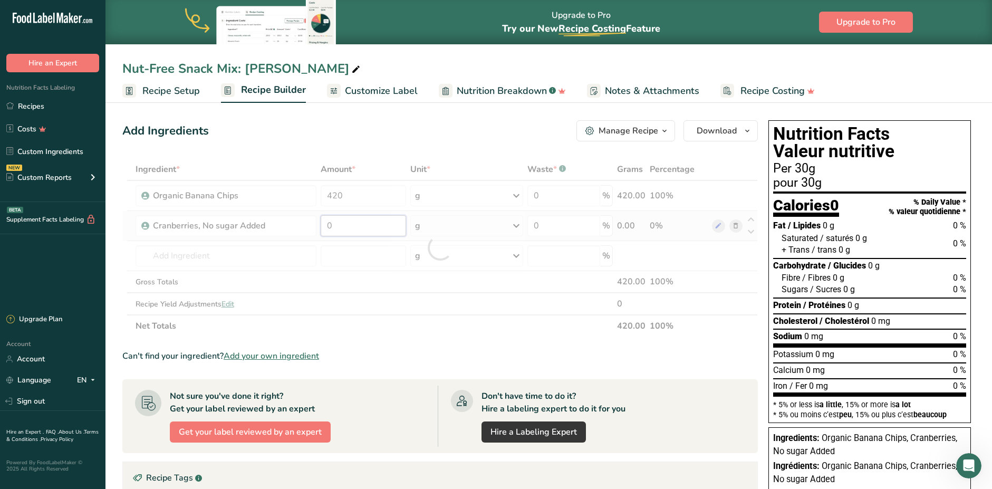
click at [342, 224] on div "Ingredient * Amount * Unit * Waste * .a-a{fill:#347362;}.b-a{fill:#fff;} Grams …" at bounding box center [440, 247] width 636 height 179
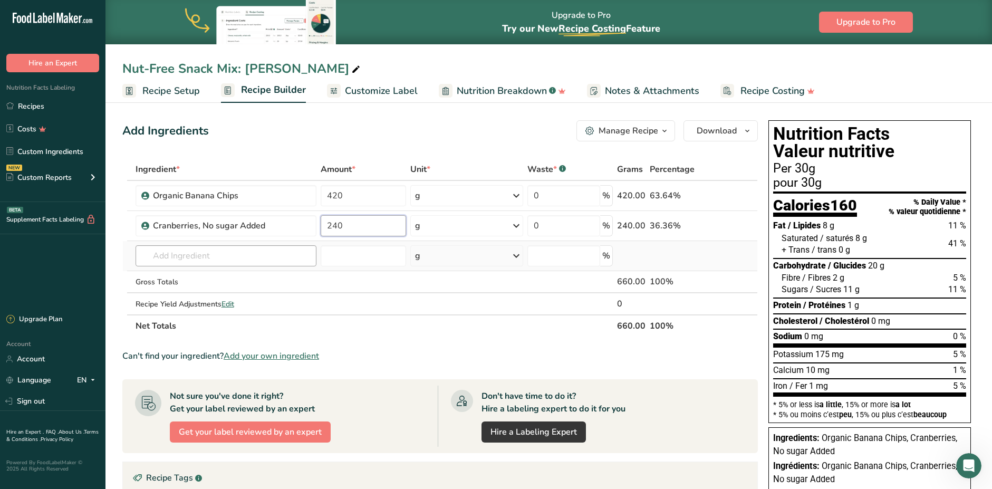
type input "240"
click at [253, 260] on div "Ingredient * Amount * Unit * Waste * .a-a{fill:#347362;}.b-a{fill:#fff;} Grams …" at bounding box center [440, 247] width 636 height 179
type input "Organic Sunflower"
click at [195, 280] on p "Organic Sunflower Seeds" at bounding box center [191, 277] width 95 height 11
type input "Organic Sunflower Seeds"
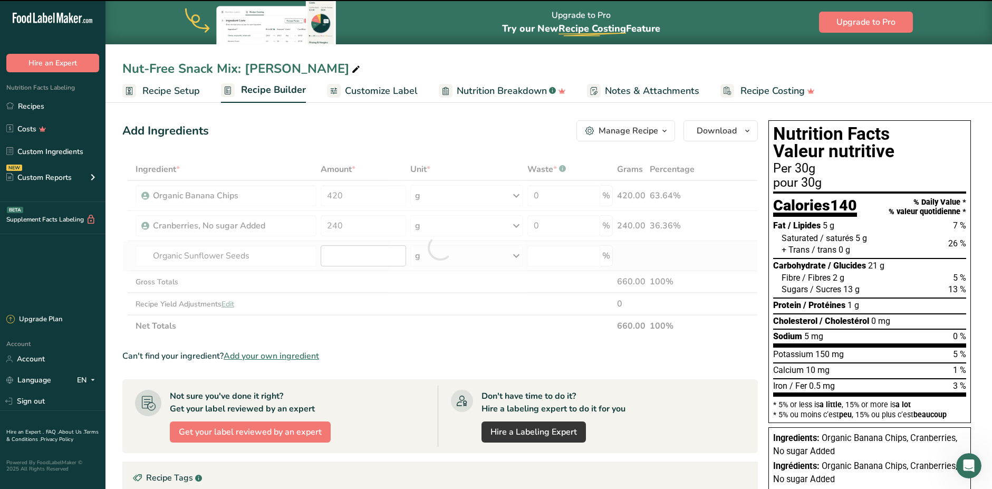
type input "0"
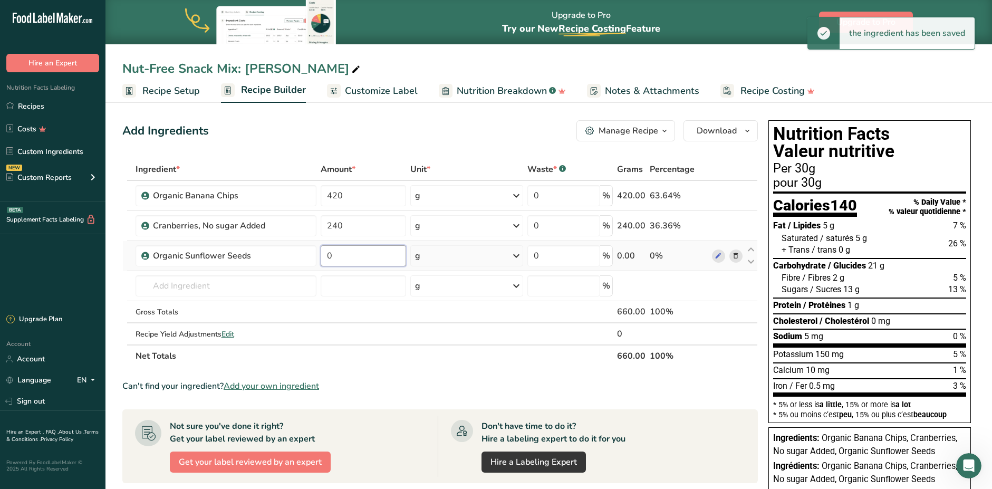
click at [347, 252] on input "0" at bounding box center [363, 255] width 85 height 21
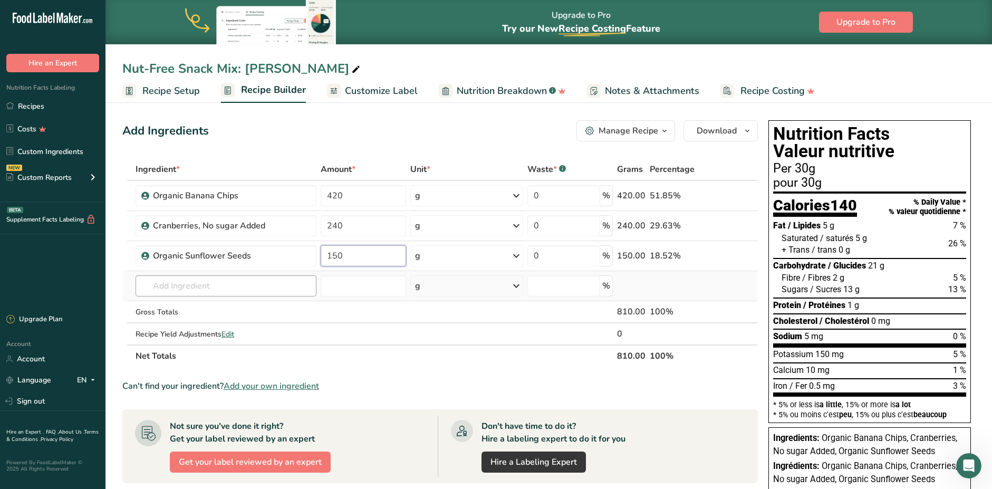
type input "150"
click at [244, 289] on div "Ingredient * Amount * Unit * Waste * .a-a{fill:#347362;}.b-a{fill:#fff;} Grams …" at bounding box center [440, 262] width 636 height 209
drag, startPoint x: 216, startPoint y: 277, endPoint x: 133, endPoint y: 270, distance: 83.2
click at [133, 270] on tbody "Organic Banana Chips 420 g Weight Units g kg mg See more Volume Units l Volume …" at bounding box center [440, 263] width 635 height 164
click at [157, 289] on input "organic Toasted Coconut" at bounding box center [226, 285] width 181 height 21
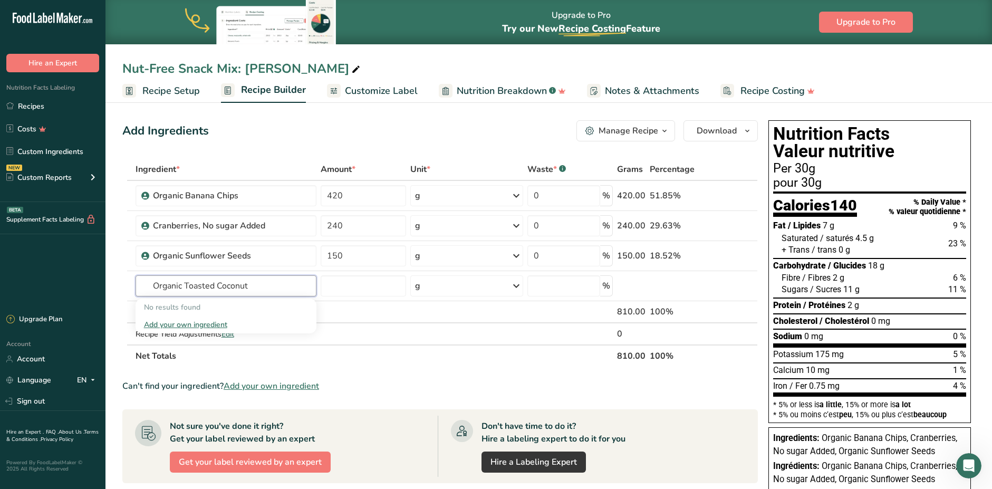
drag, startPoint x: 253, startPoint y: 289, endPoint x: 110, endPoint y: 286, distance: 143.5
click at [110, 286] on section "Add Ingredients Manage Recipe Delete Recipe Duplicate Recipe Scale Recipe Save …" at bounding box center [548, 414] width 887 height 630
type input "Organic Toasted Coconut"
click at [188, 323] on div "Add your own ingredient" at bounding box center [226, 324] width 164 height 11
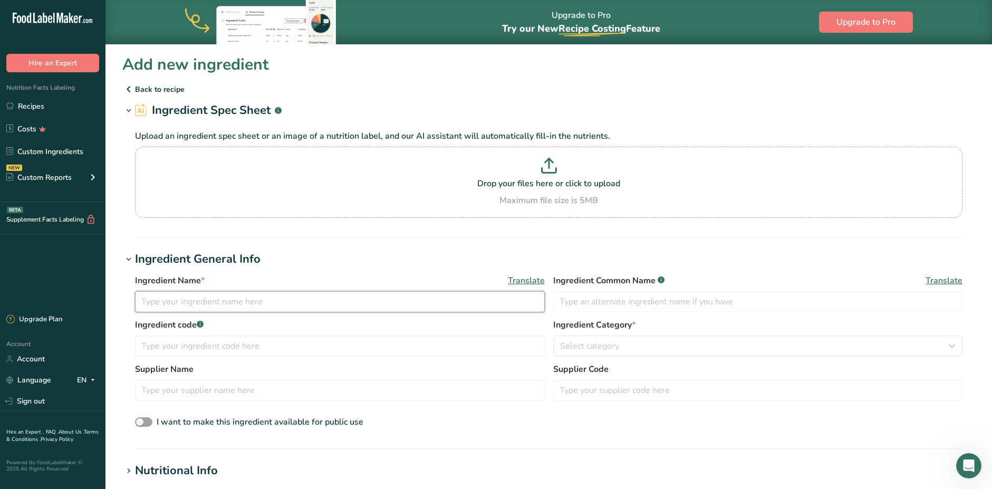
click at [191, 293] on input "text" at bounding box center [340, 301] width 410 height 21
paste input "Organic Toasted Coconut"
click at [308, 306] on input "Organic Toasted Coconut" at bounding box center [340, 301] width 410 height 21
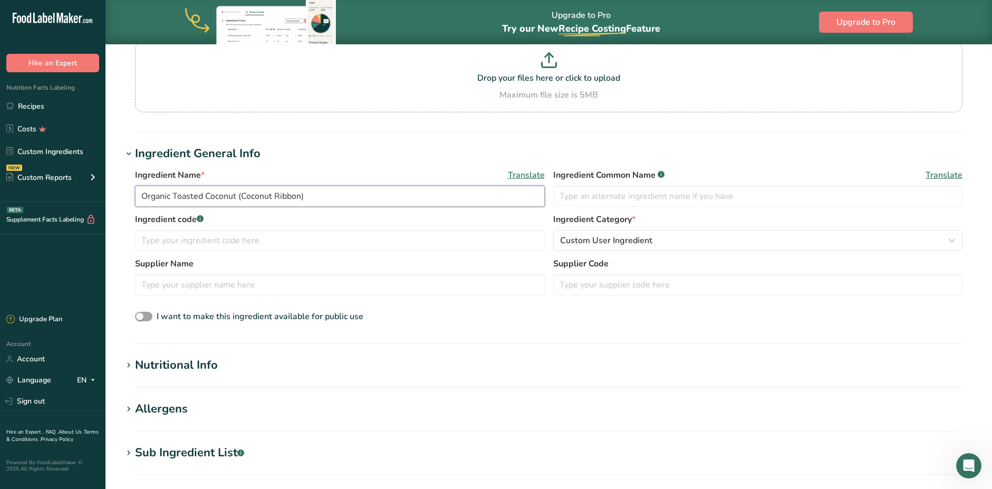
type input "Organic Toasted Coconut (Coconut Ribbon)"
click at [161, 360] on div "Nutritional Info" at bounding box center [176, 365] width 83 height 17
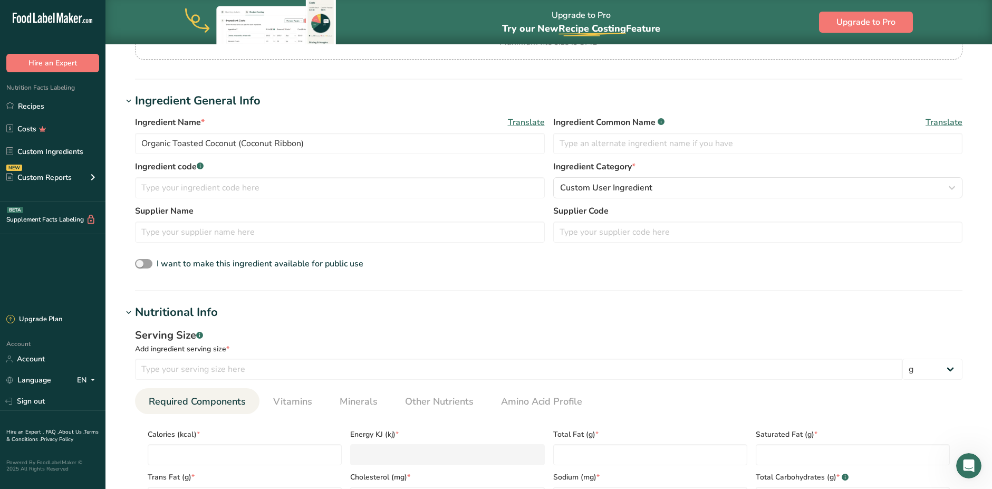
scroll to position [211, 0]
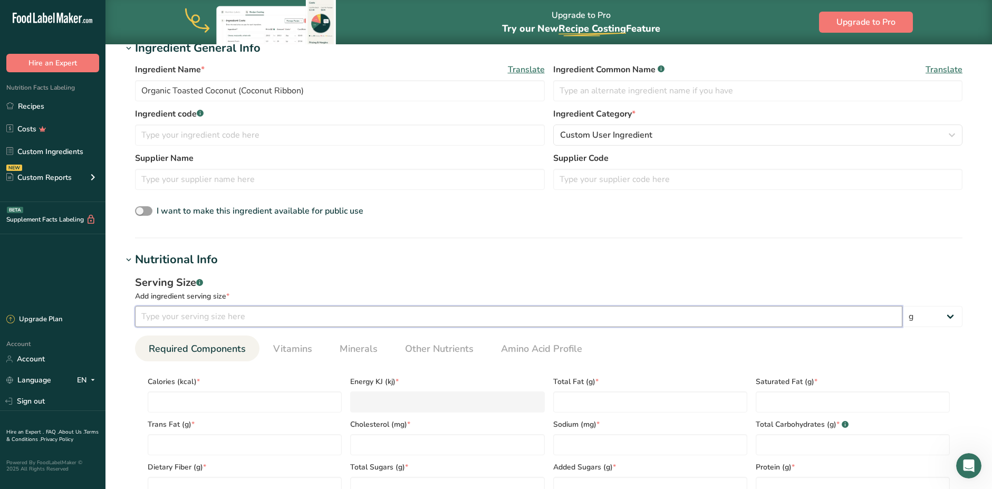
click at [323, 322] on input "number" at bounding box center [518, 316] width 767 height 21
type input "15"
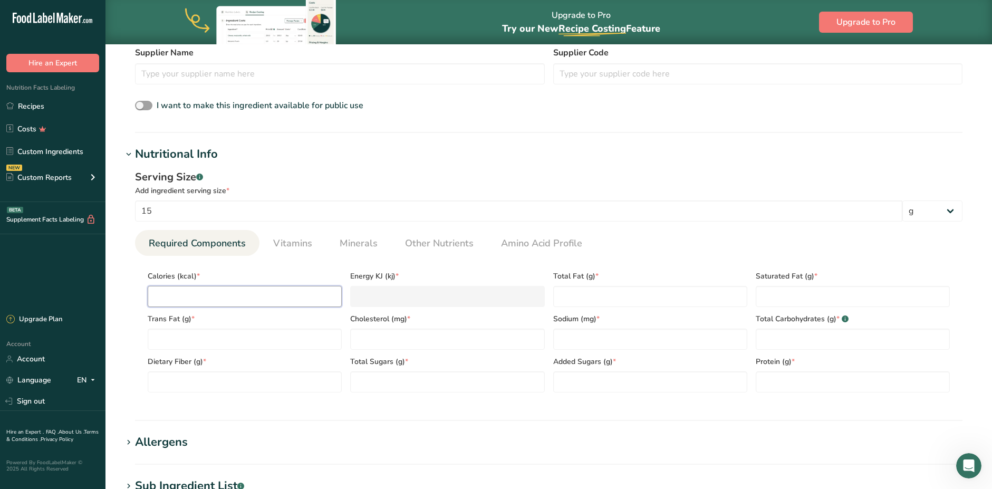
click at [214, 291] on input "number" at bounding box center [245, 296] width 194 height 21
type input "1"
type KJ "4.2"
type input "10"
type KJ "41.8"
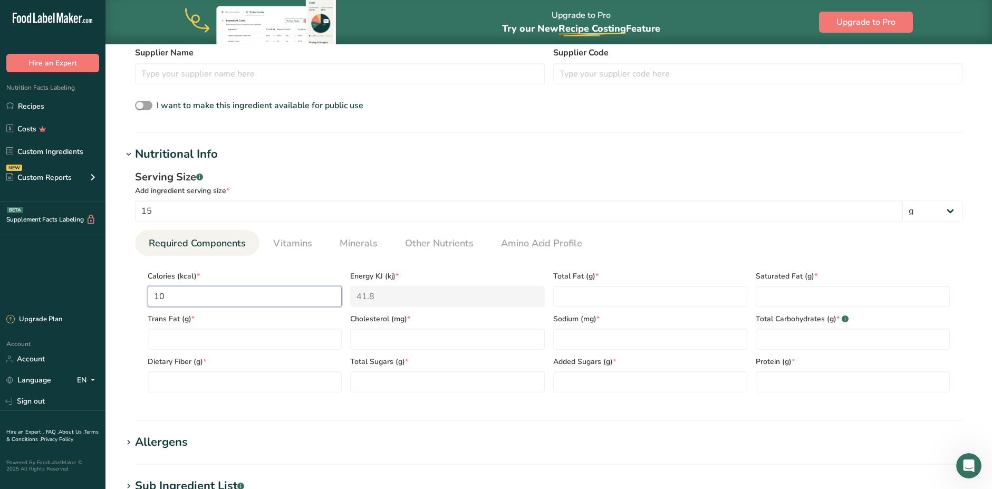
type input "100"
type KJ "418.4"
type input "100"
click at [573, 299] on Fat "number" at bounding box center [650, 296] width 194 height 21
type Fat "10"
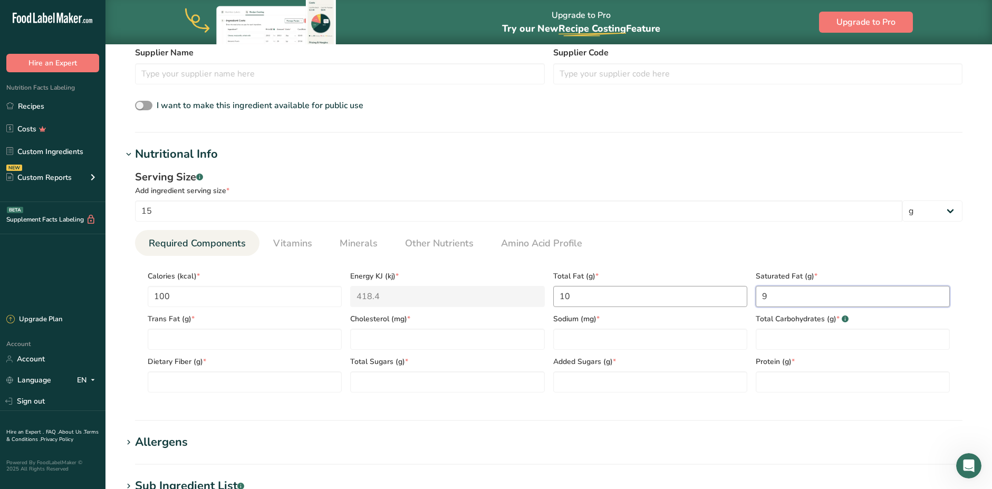
type Fat "9"
type Fat "0"
type input "0"
type input "5"
type Carbohydrates "3"
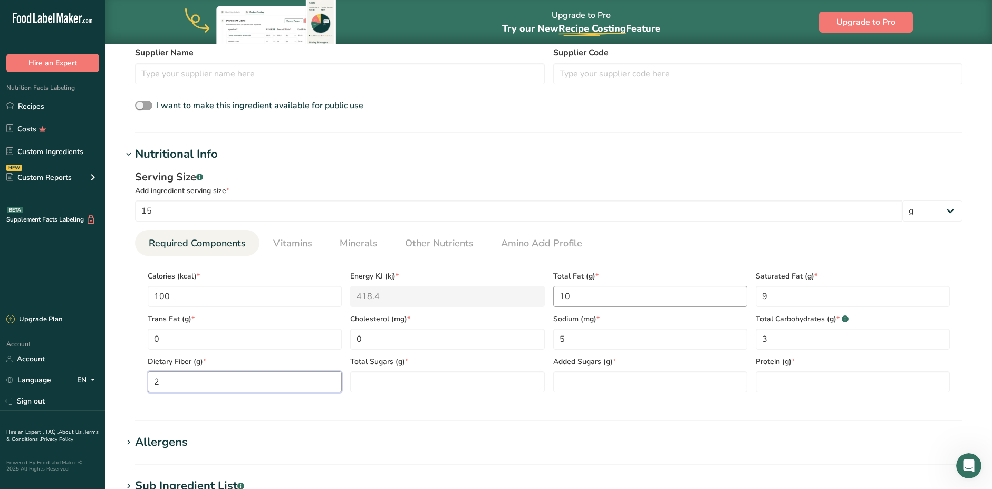
type Fiber "2"
type Sugars "1"
type Sugars "0"
type input "1"
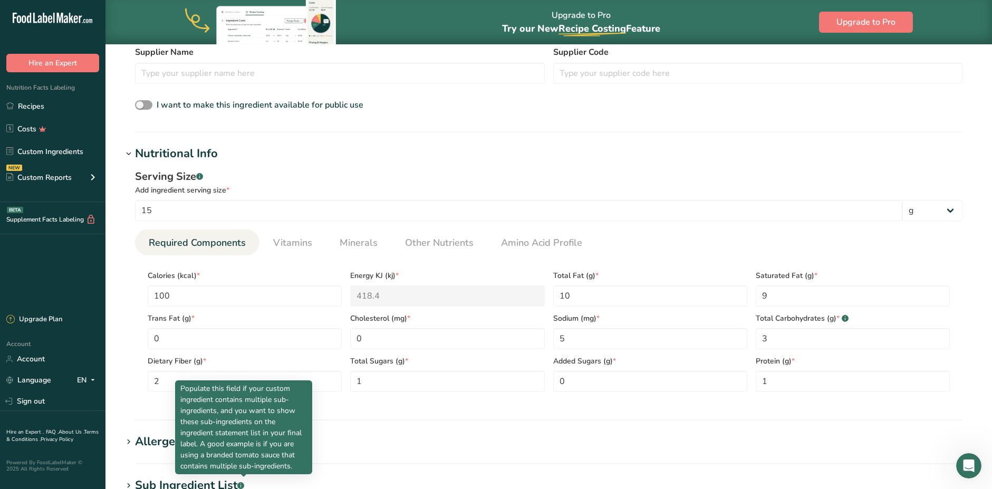
scroll to position [370, 0]
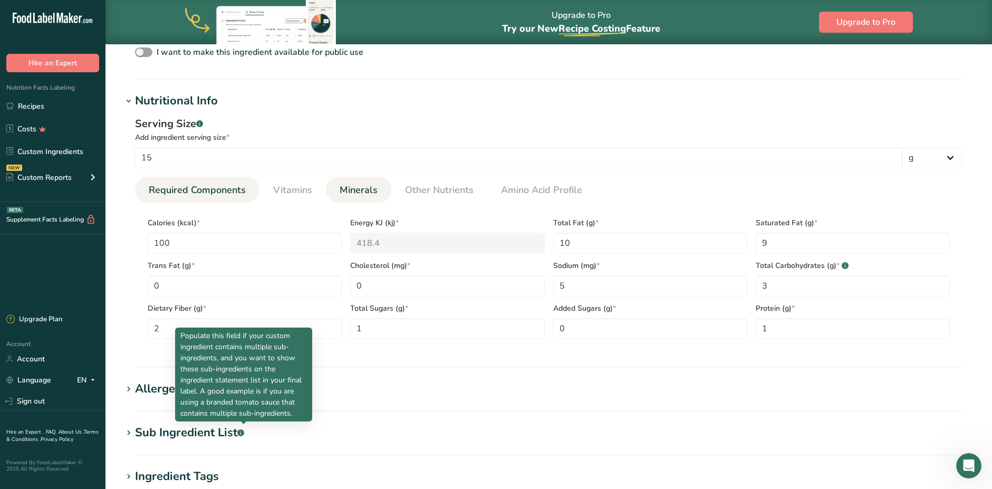
click at [368, 189] on span "Minerals" at bounding box center [359, 190] width 38 height 14
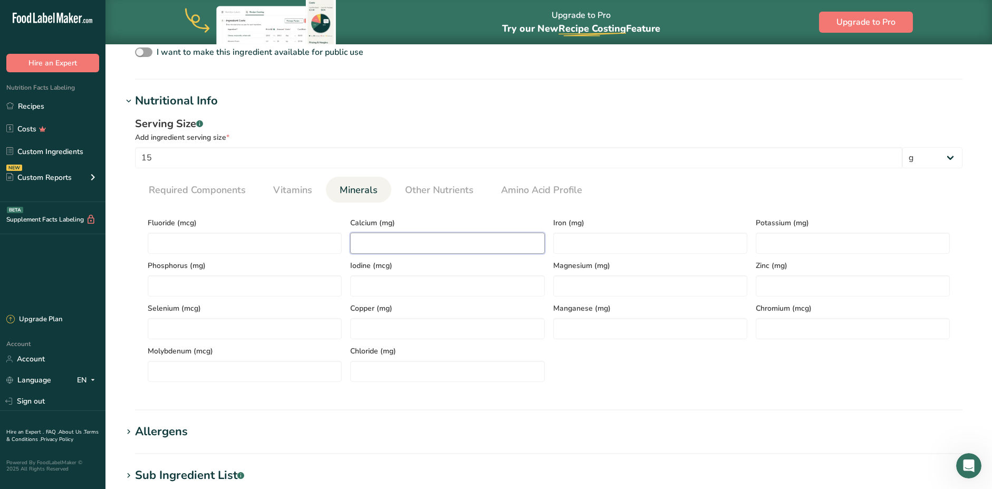
click at [404, 245] on input "number" at bounding box center [447, 243] width 194 height 21
type input "0"
type input "0.4"
type input "100"
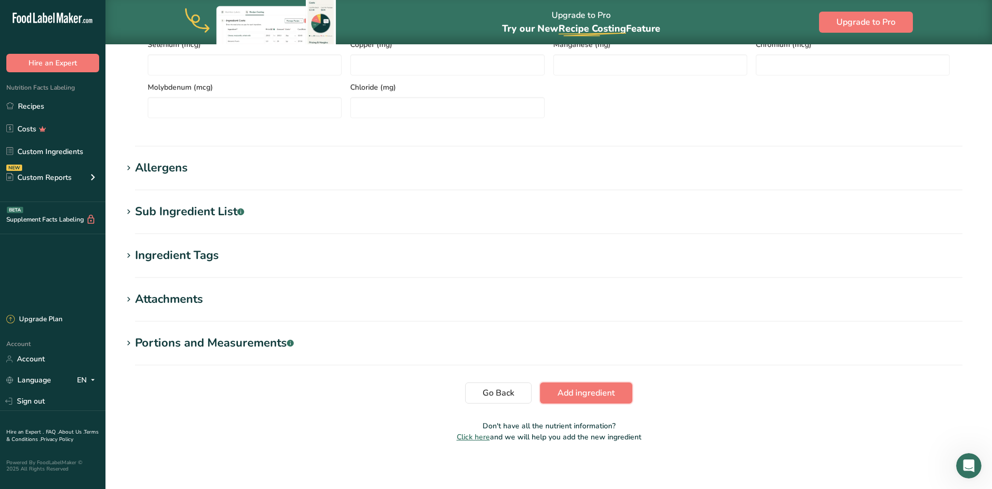
click at [579, 394] on span "Add ingredient" at bounding box center [586, 393] width 57 height 13
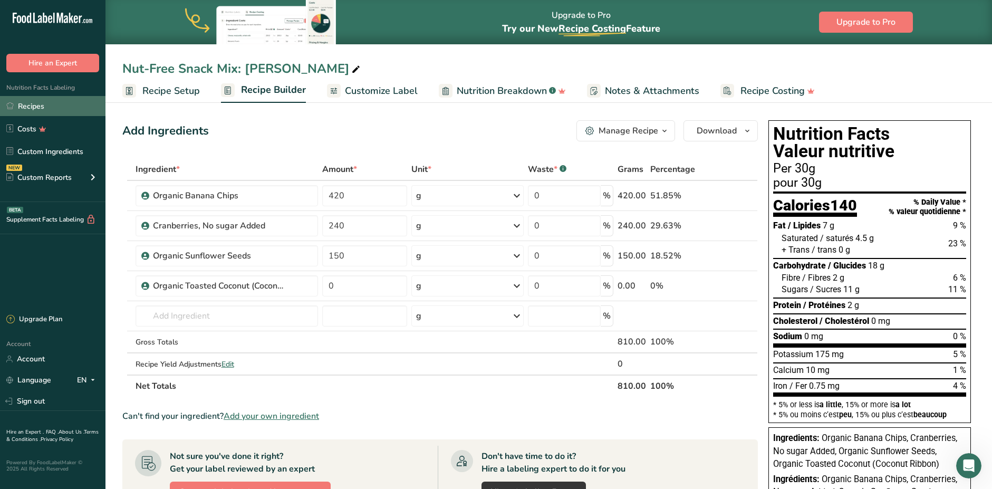
click at [35, 109] on link "Recipes" at bounding box center [52, 106] width 105 height 20
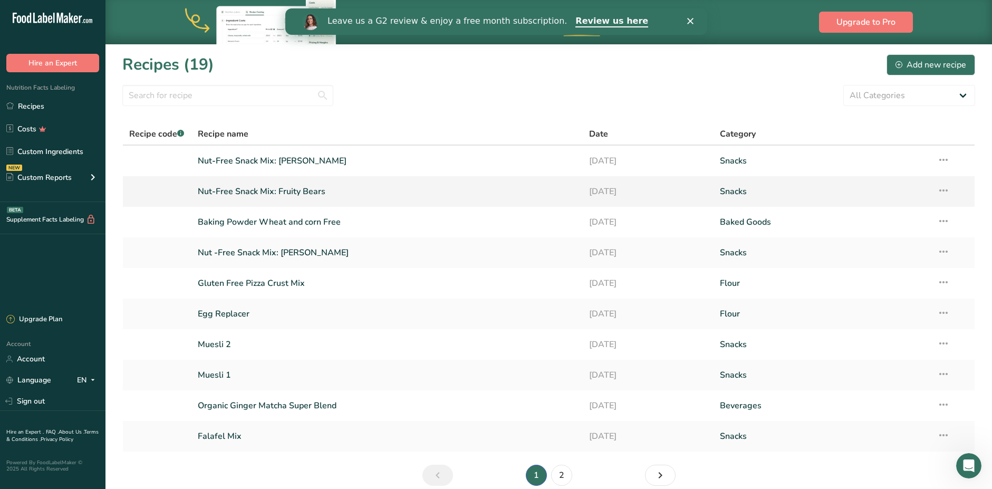
click at [227, 189] on link "Nut-Free Snack Mix: Fruity Bears" at bounding box center [387, 191] width 379 height 22
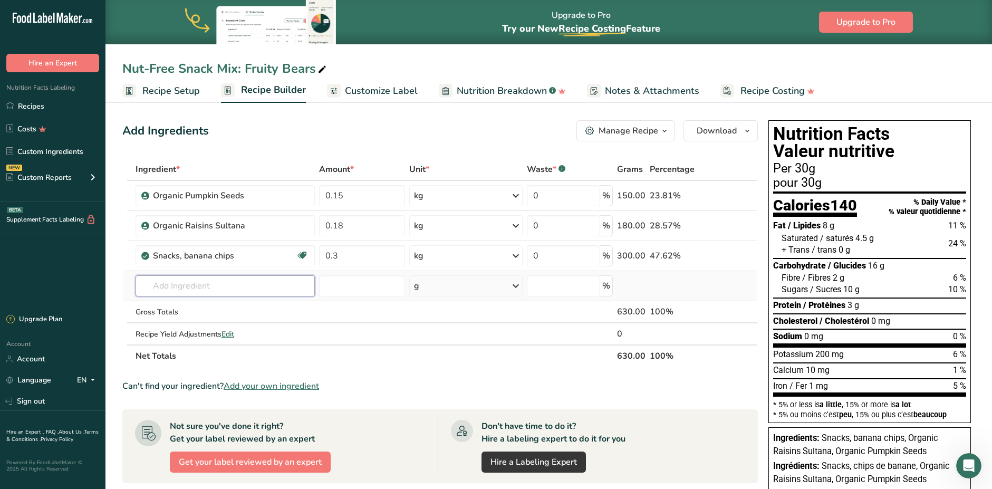
click at [212, 283] on input "text" at bounding box center [226, 285] width 180 height 21
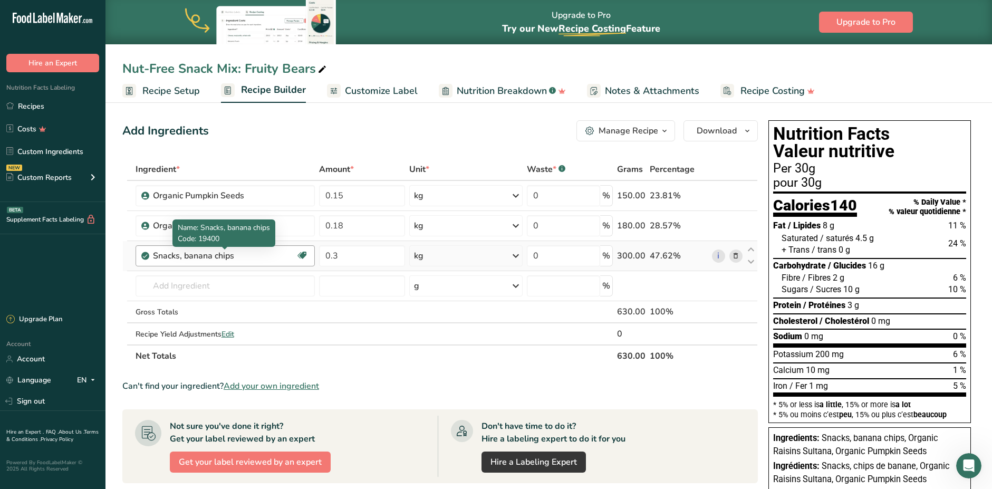
click at [241, 257] on div "Snacks, banana chips" at bounding box center [219, 255] width 132 height 13
click at [734, 256] on icon at bounding box center [735, 256] width 7 height 11
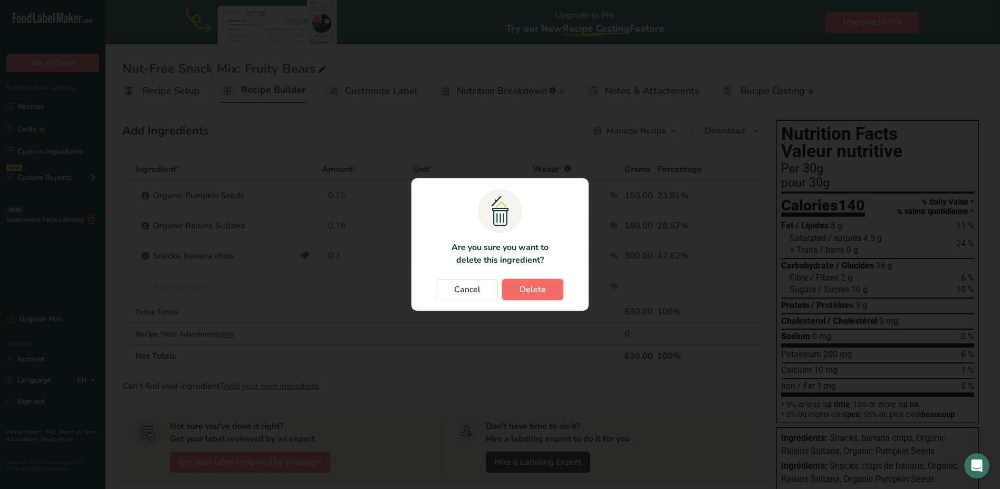
click at [538, 293] on span "Delete" at bounding box center [533, 289] width 26 height 13
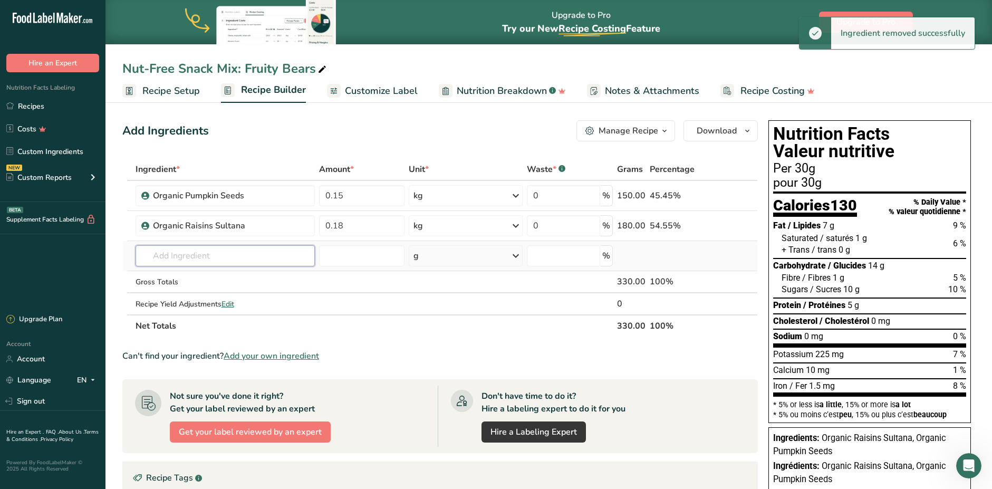
click at [209, 258] on input "text" at bounding box center [225, 255] width 179 height 21
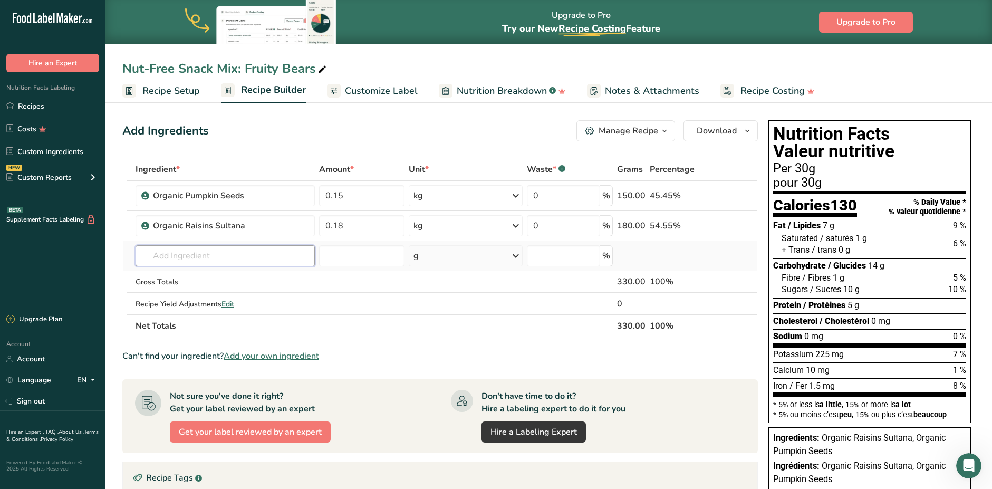
click at [255, 254] on input "text" at bounding box center [225, 255] width 179 height 21
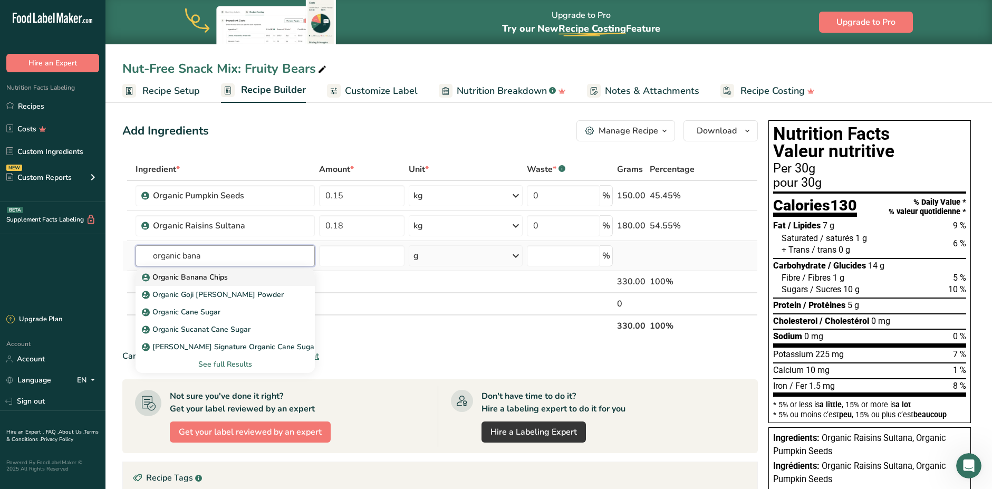
type input "organic bana"
click at [200, 279] on p "Organic Banana Chips" at bounding box center [186, 277] width 84 height 11
type input "Organic Banana Chips"
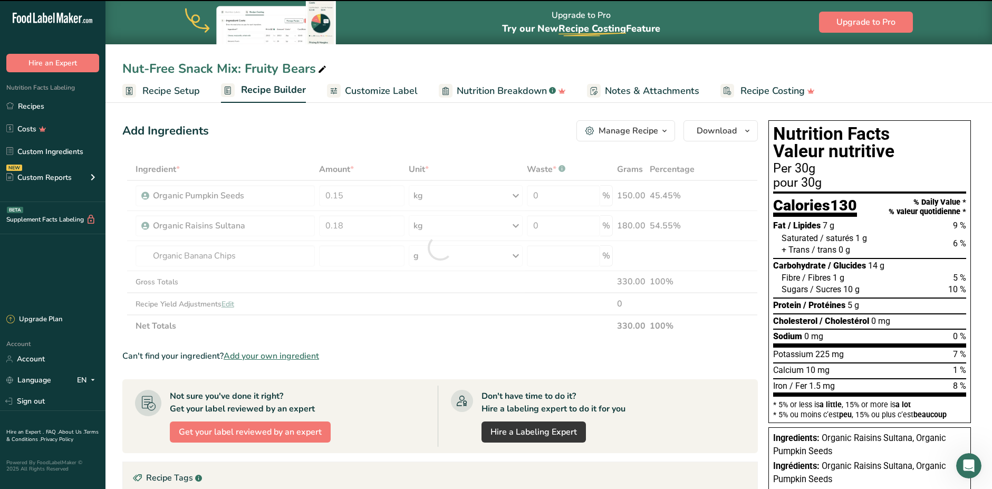
type input "0"
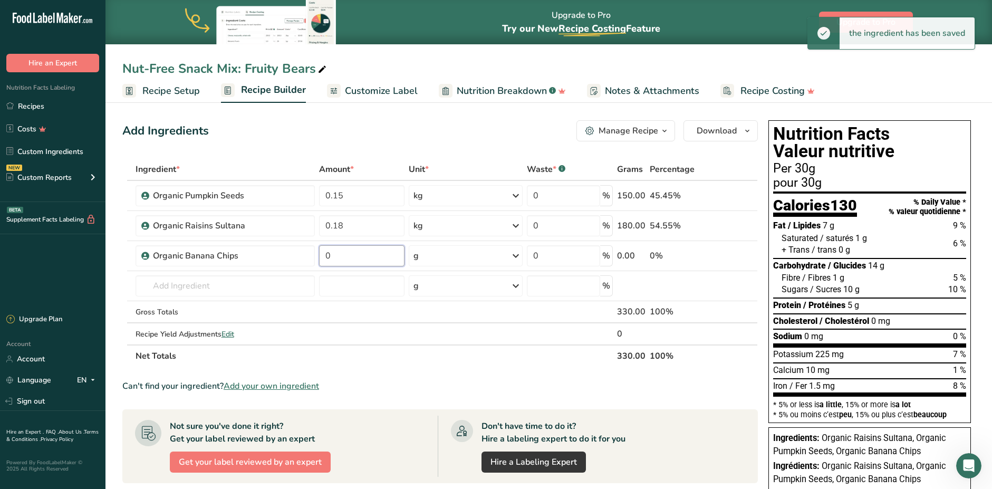
click at [348, 258] on input "0" at bounding box center [361, 255] width 85 height 21
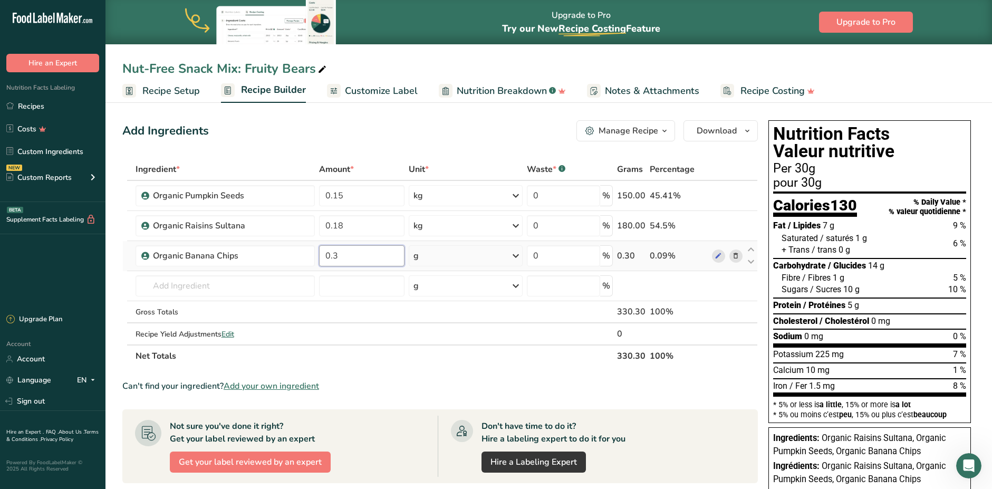
type input "0.3"
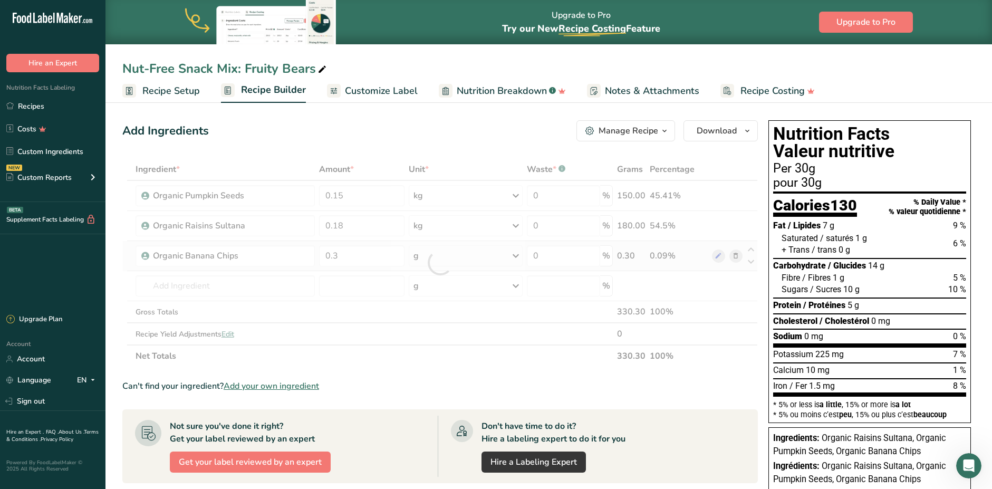
click at [459, 256] on div "Ingredient * Amount * Unit * Waste * .a-a{fill:#347362;}.b-a{fill:#fff;} Grams …" at bounding box center [440, 262] width 636 height 209
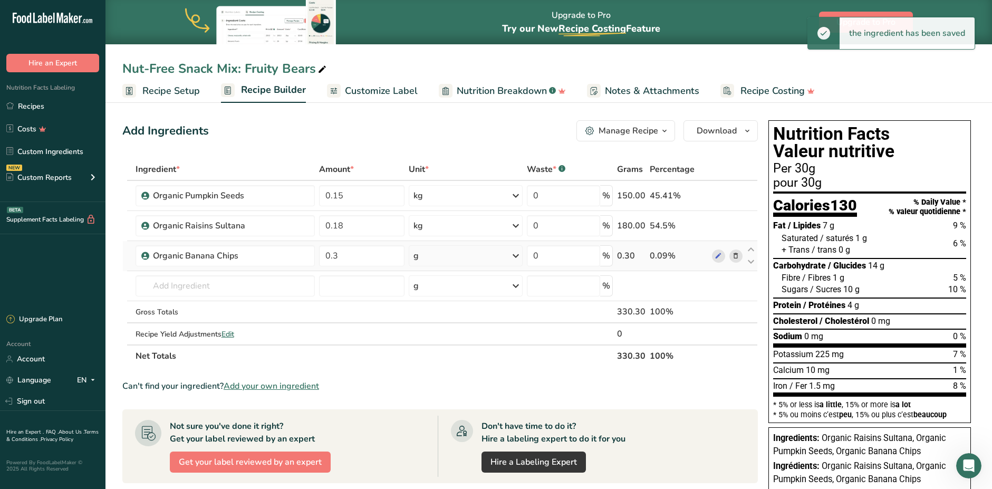
click at [459, 256] on div "g" at bounding box center [466, 255] width 114 height 21
click at [444, 309] on div "kg" at bounding box center [459, 310] width 89 height 15
